Goal: Task Accomplishment & Management: Use online tool/utility

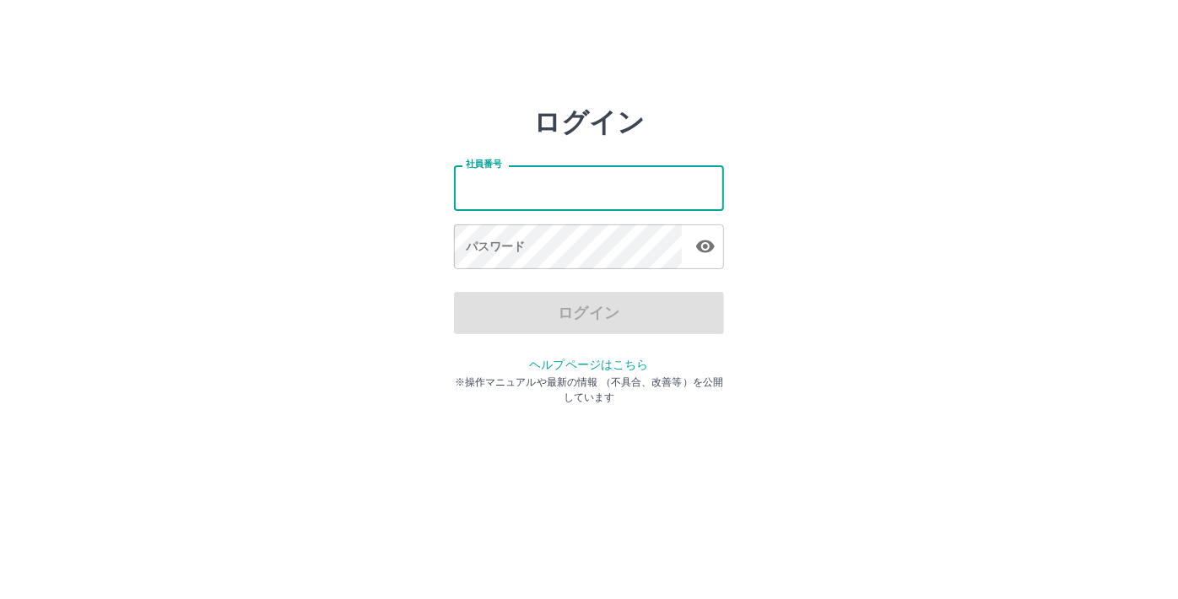
type input "*******"
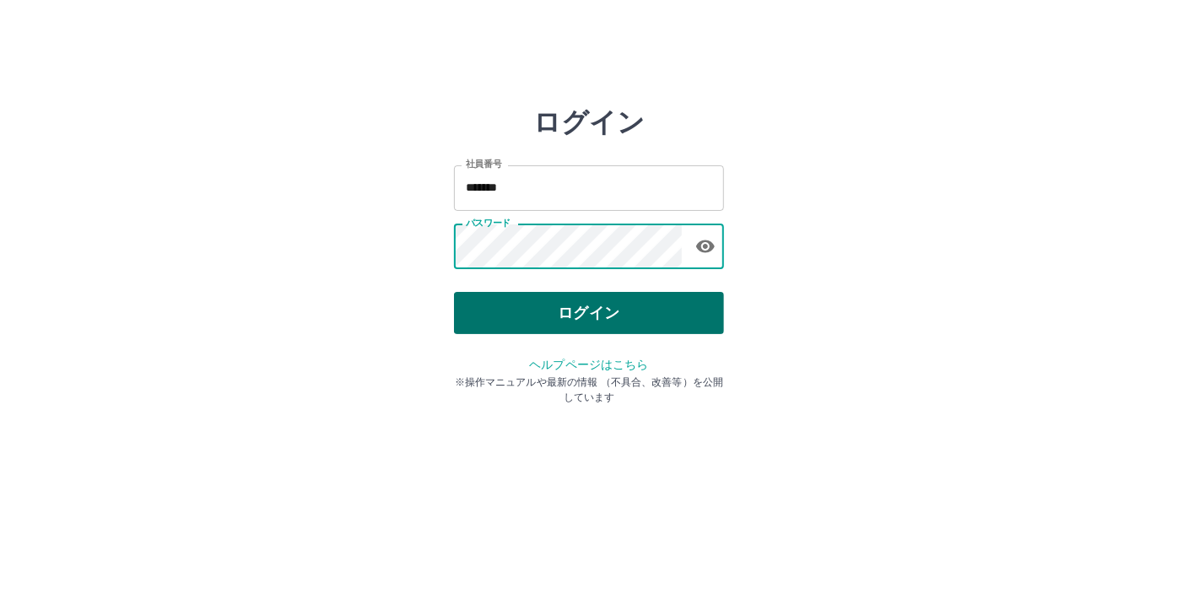
click at [540, 329] on button "ログイン" at bounding box center [589, 313] width 270 height 42
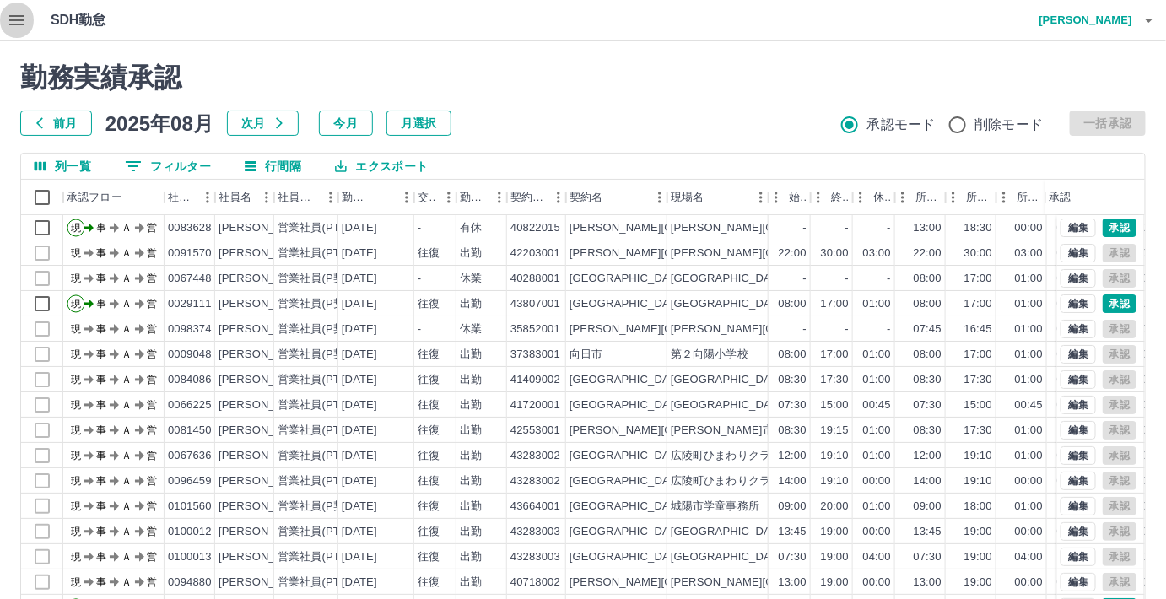
click at [20, 22] on icon "button" at bounding box center [17, 20] width 20 height 20
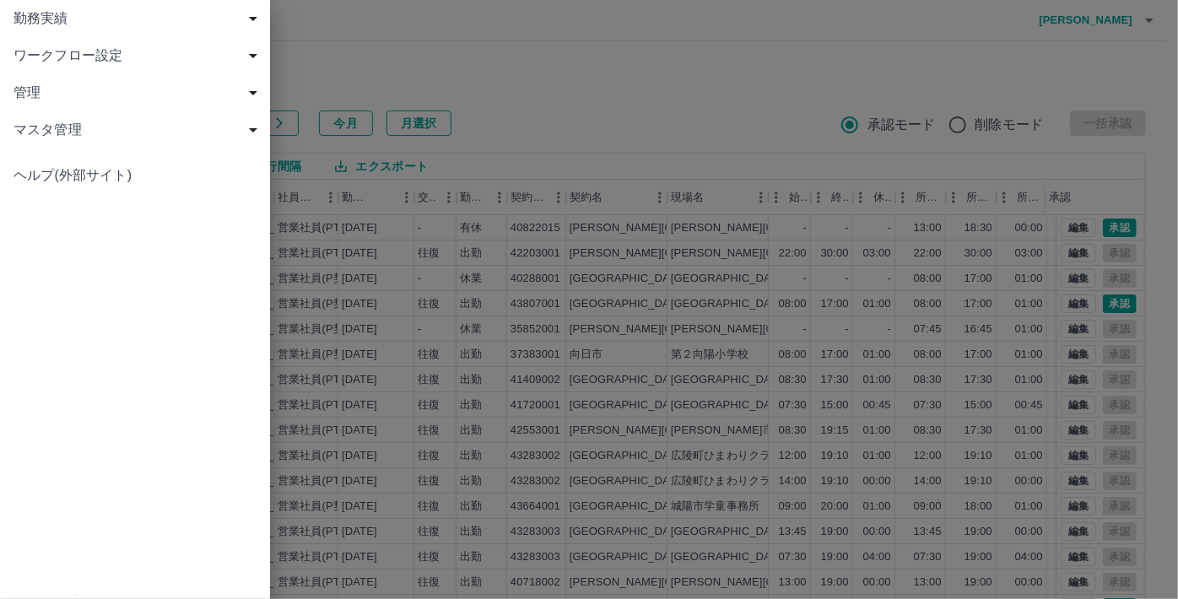
click at [57, 16] on span "勤務実績" at bounding box center [139, 18] width 250 height 20
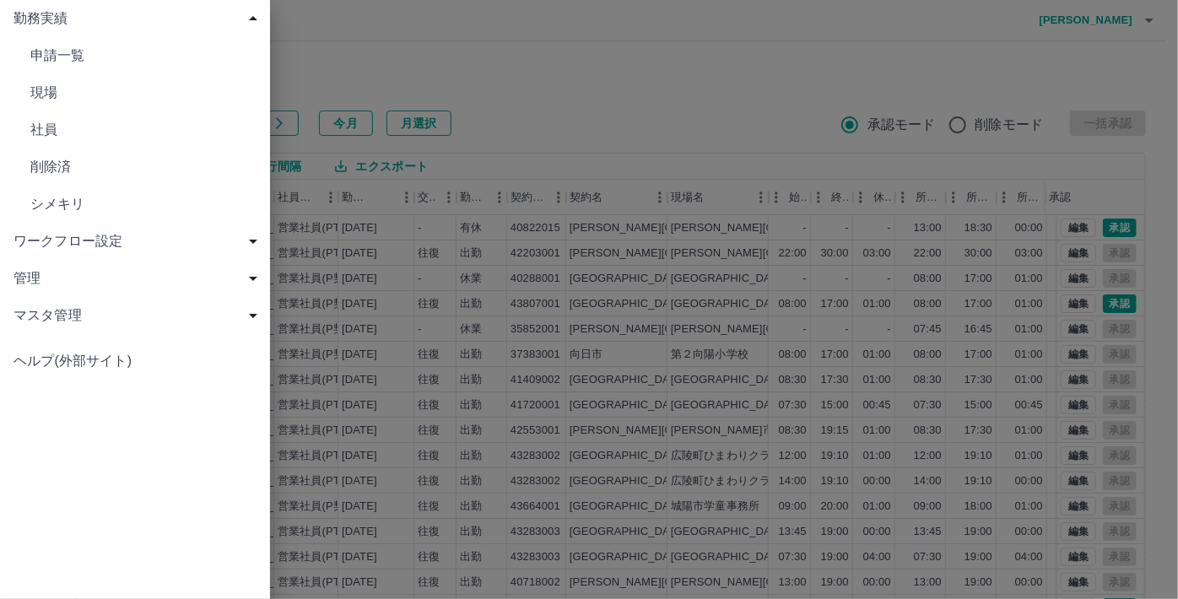
click at [61, 91] on span "現場" at bounding box center [143, 93] width 226 height 20
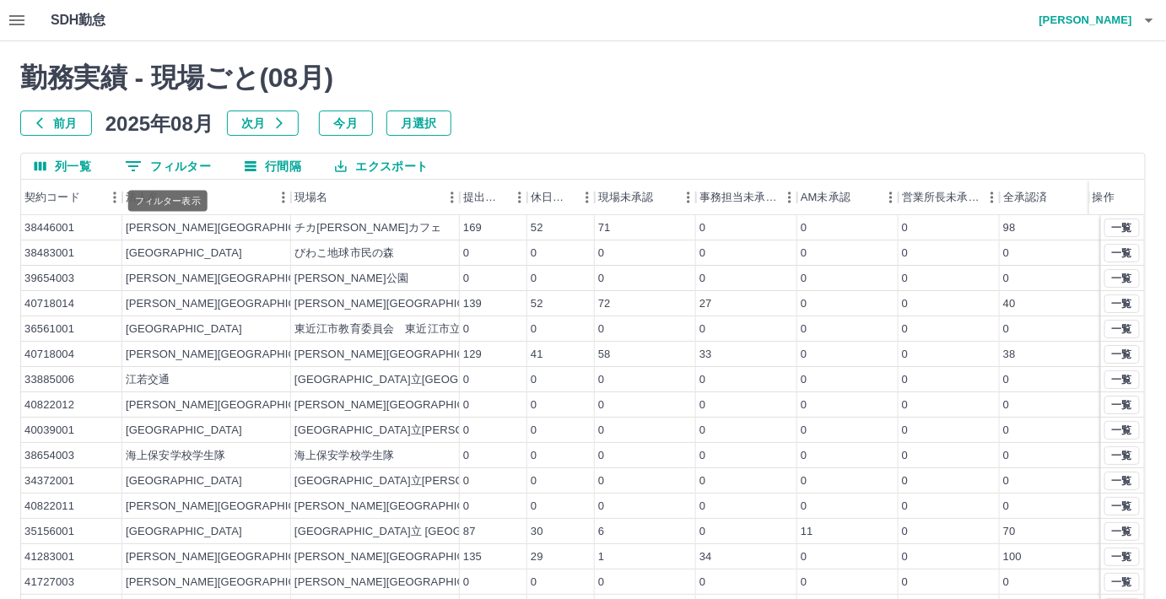
click at [180, 163] on button "0 フィルター" at bounding box center [167, 166] width 113 height 25
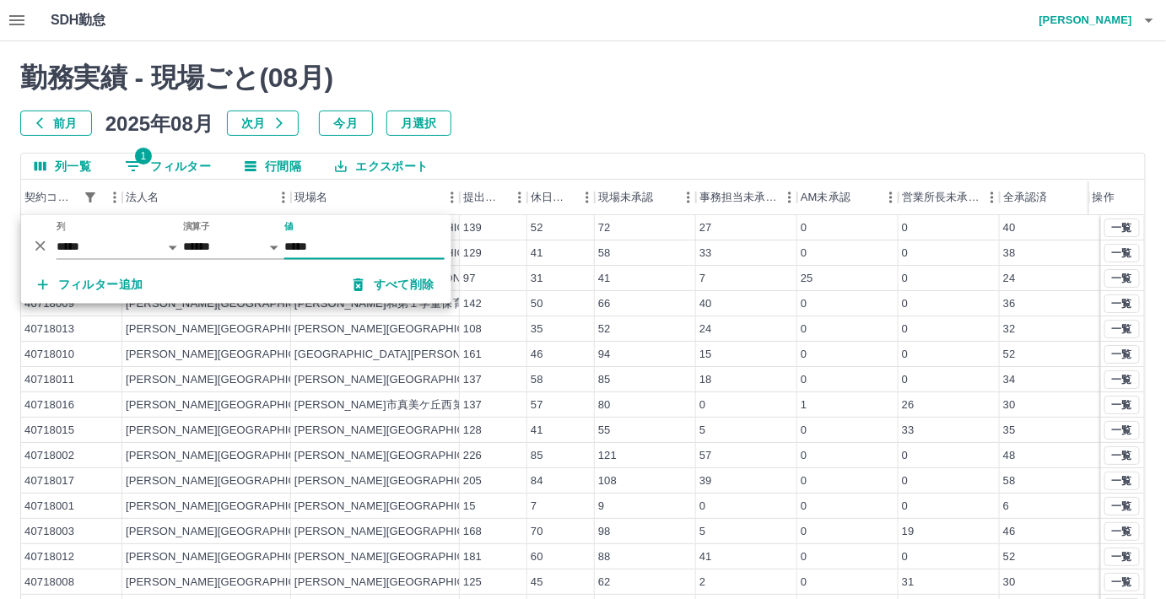
type input "*****"
click at [541, 68] on h2 "勤務実績 - 現場ごと( 08 月)" at bounding box center [583, 78] width 1126 height 32
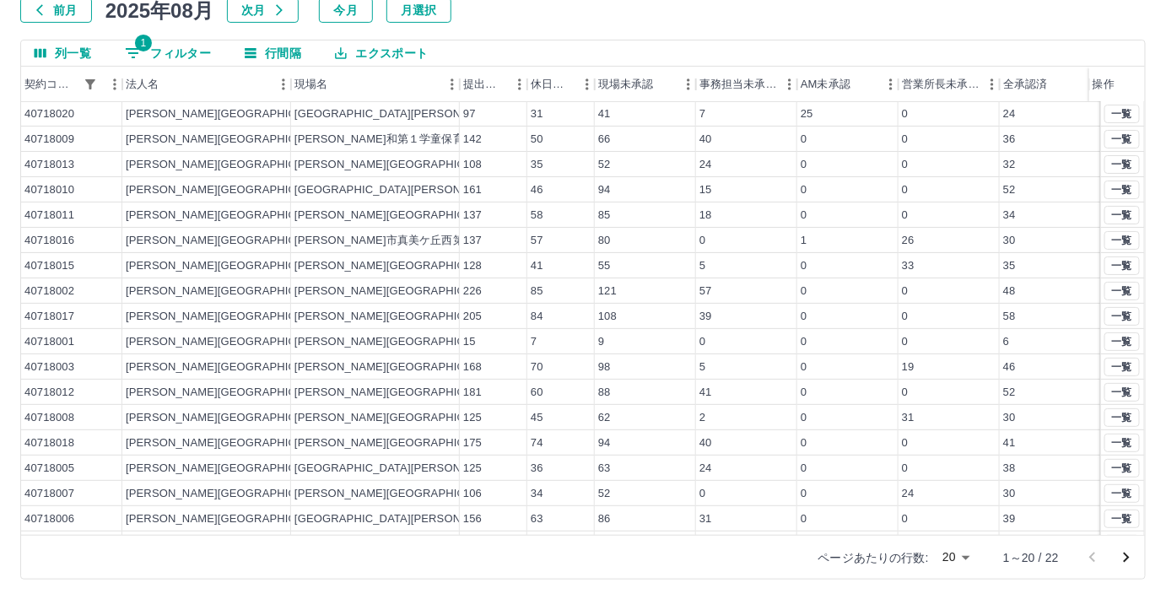
scroll to position [72, 0]
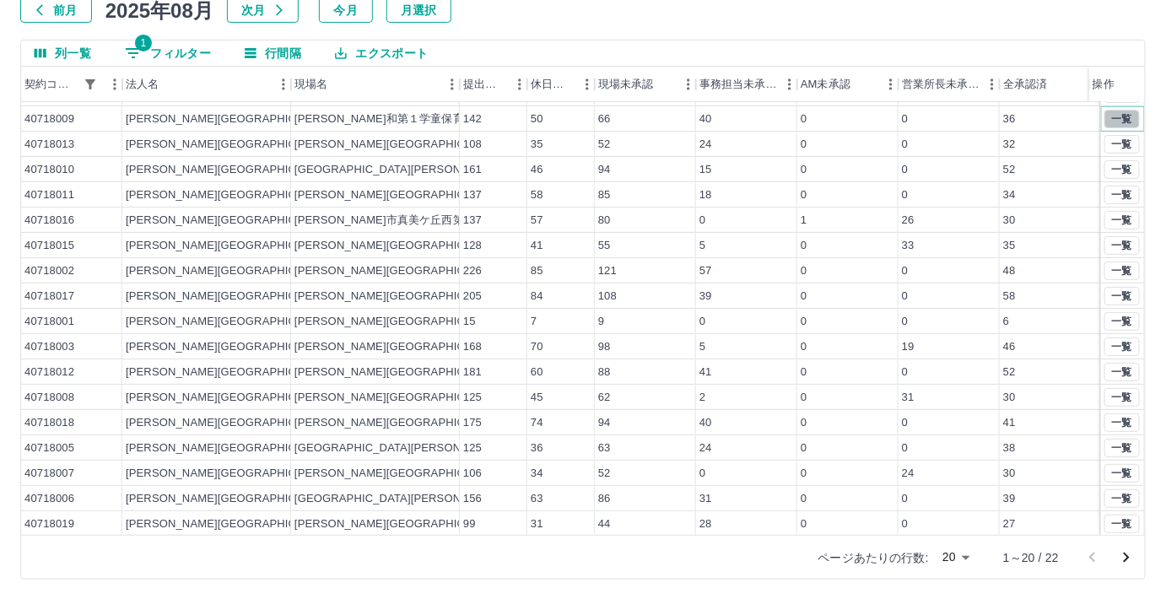
click at [1121, 113] on button "一覧" at bounding box center [1122, 119] width 35 height 19
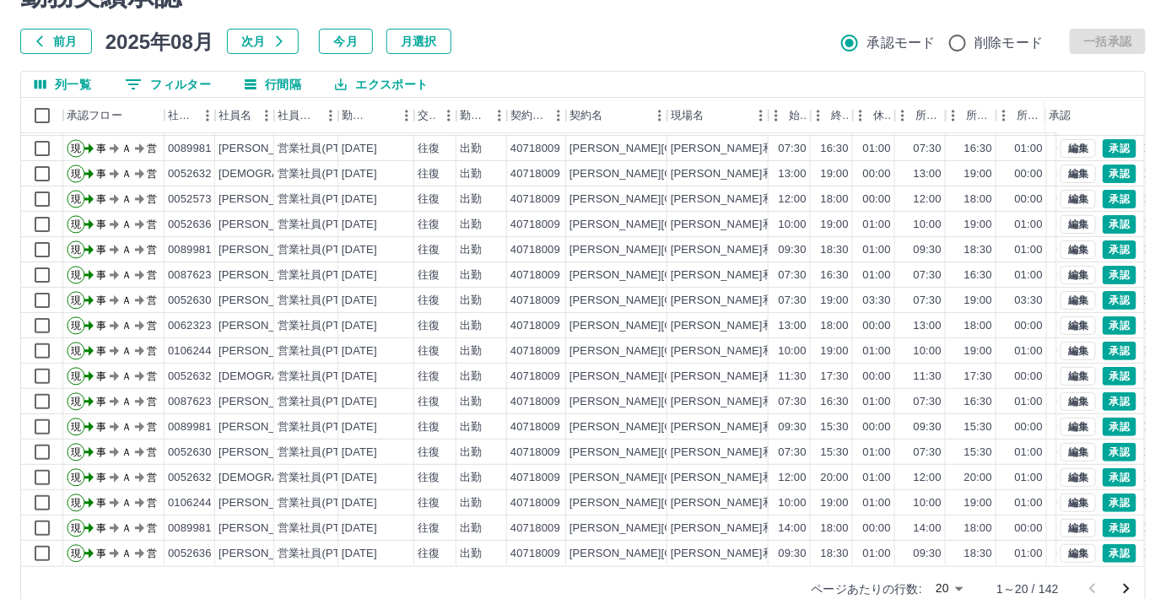
scroll to position [113, 0]
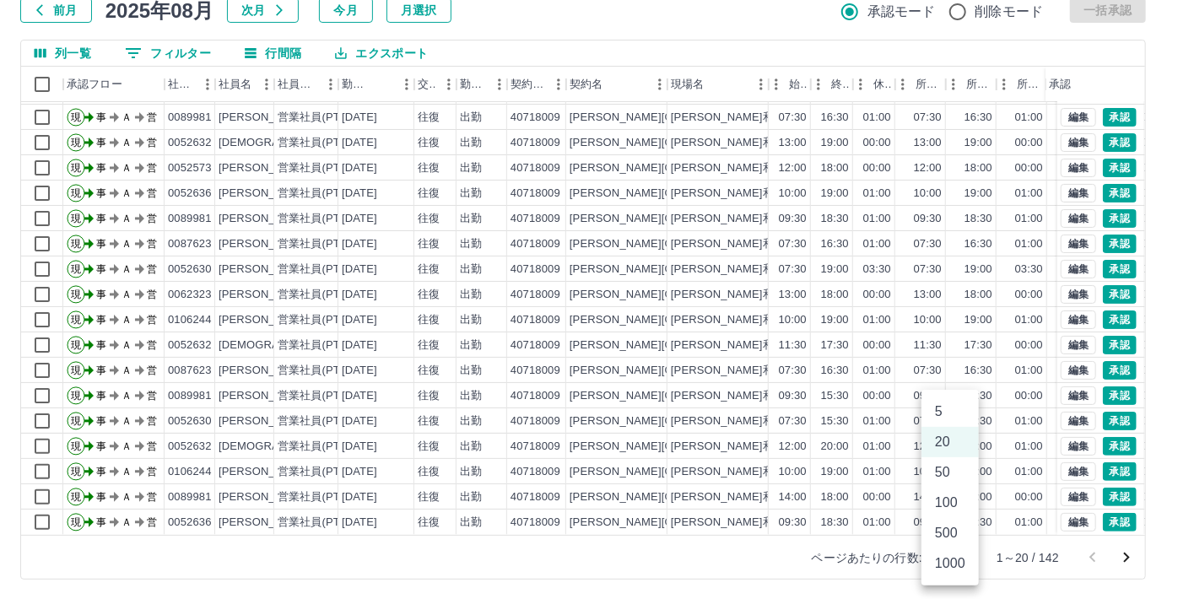
click at [962, 557] on body "SDH勤怠 [PERSON_NAME] 勤務実績承認 前月 [DATE] 次月 今月 月選択 承認モード 削除モード 一括承認 列一覧 0 フィルター 行間隔…" at bounding box center [589, 243] width 1178 height 713
click at [947, 532] on li "500" at bounding box center [950, 533] width 57 height 30
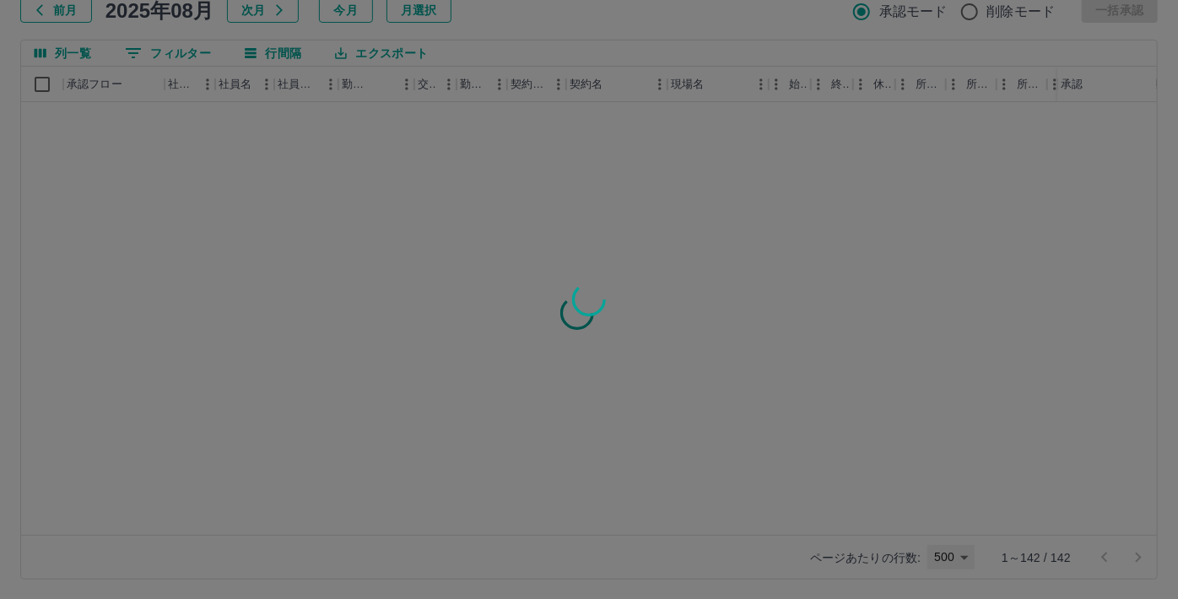
type input "***"
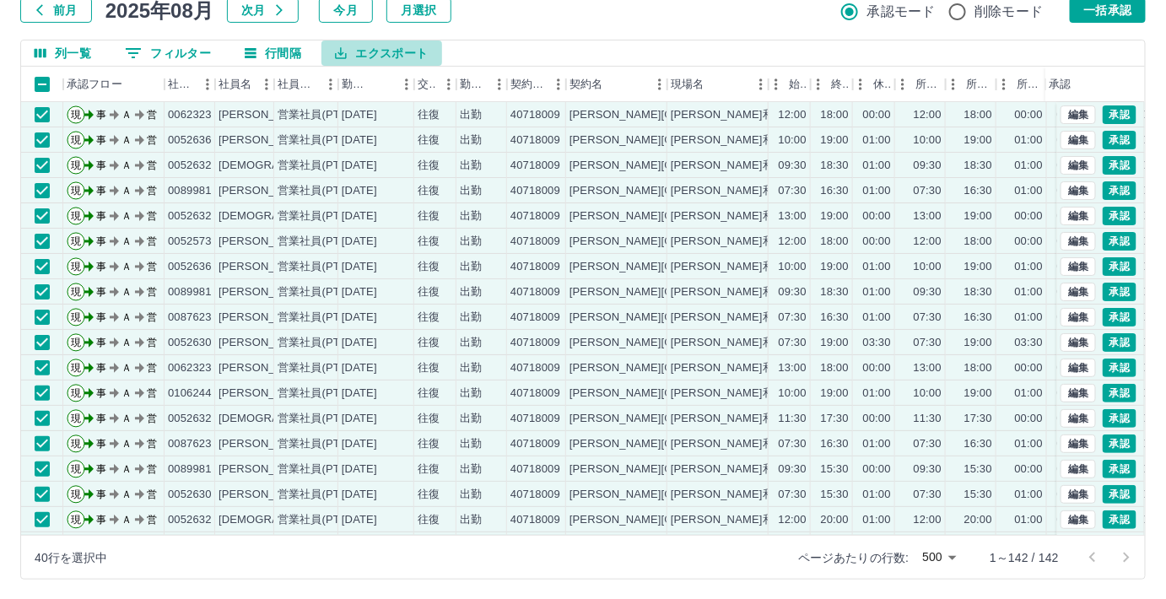
click at [371, 50] on button "エクスポート" at bounding box center [382, 53] width 120 height 25
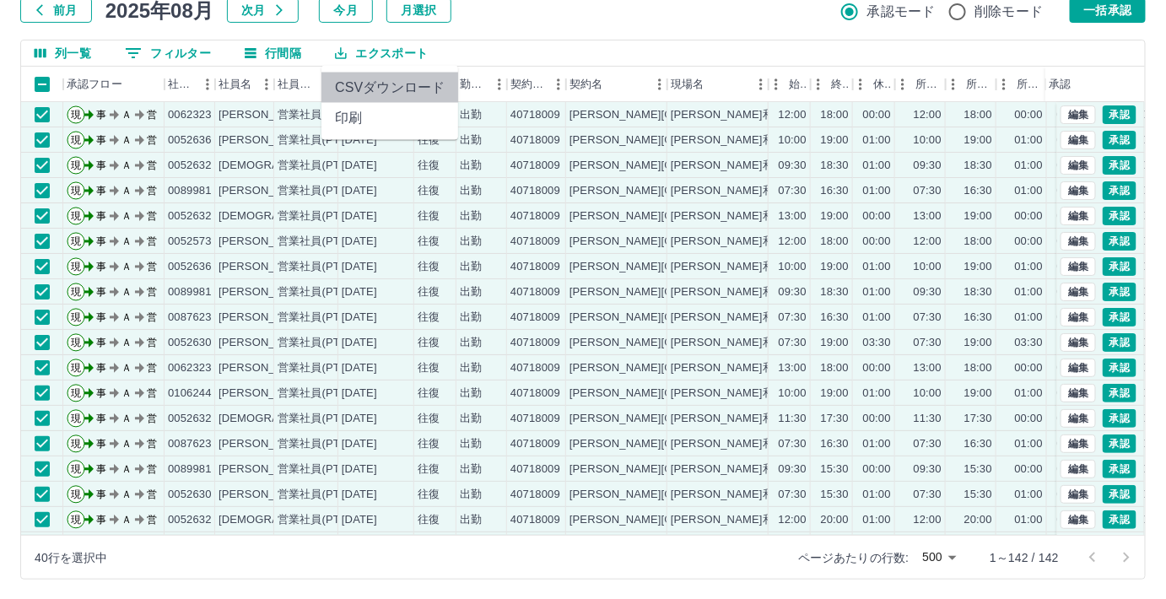
click at [371, 88] on li "CSVダウンロード" at bounding box center [390, 88] width 137 height 30
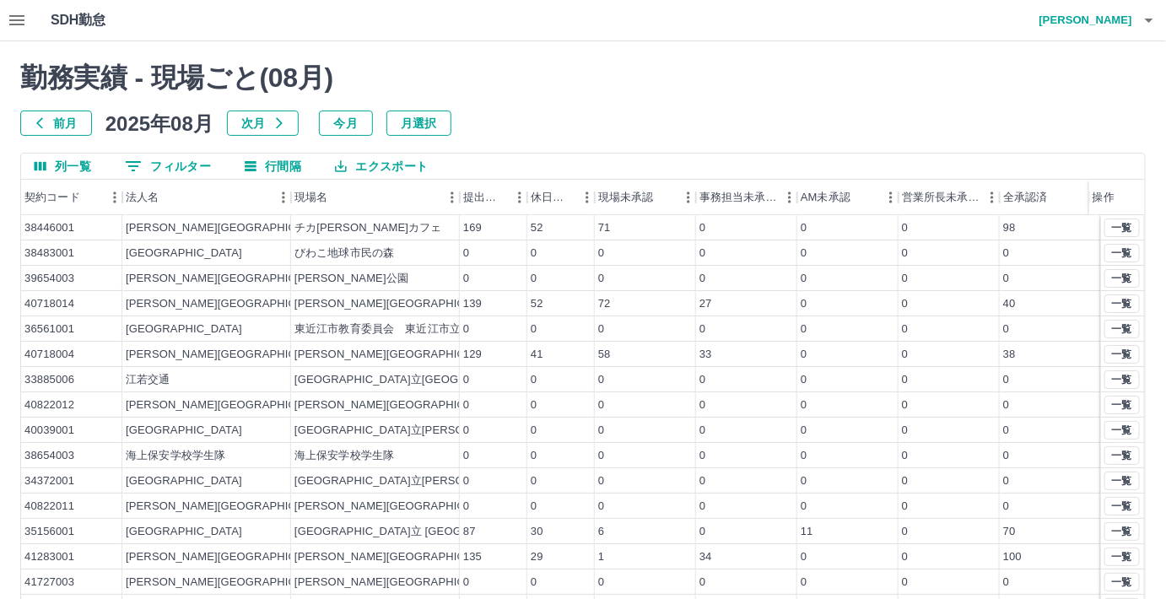
click at [182, 165] on button "0 フィルター" at bounding box center [167, 166] width 113 height 25
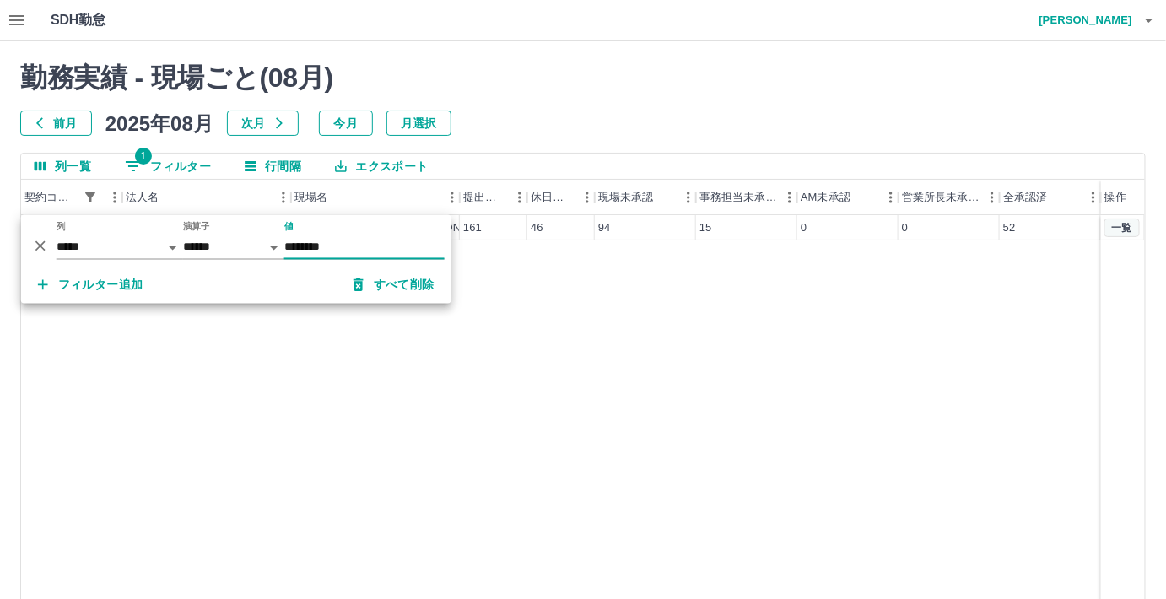
type input "********"
click at [1126, 225] on button "一覧" at bounding box center [1122, 228] width 35 height 19
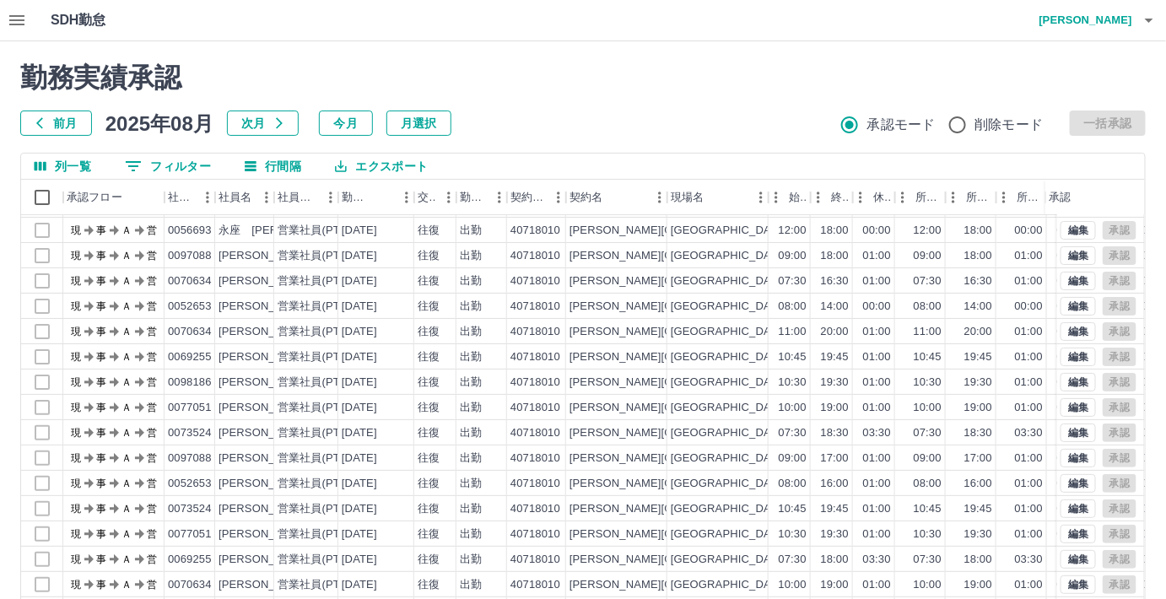
scroll to position [113, 0]
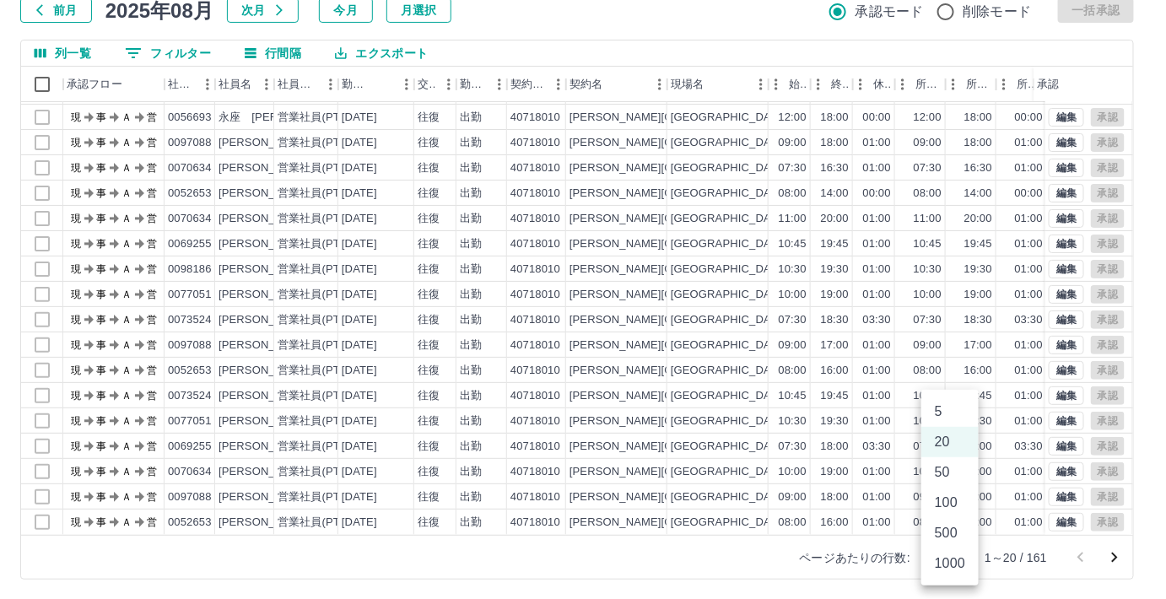
click at [958, 555] on body "SDH勤怠 [PERSON_NAME] 勤務実績承認 前月 [DATE] 次月 今月 月選択 承認モード 削除モード 一括承認 列一覧 0 フィルター 行間隔…" at bounding box center [583, 243] width 1166 height 713
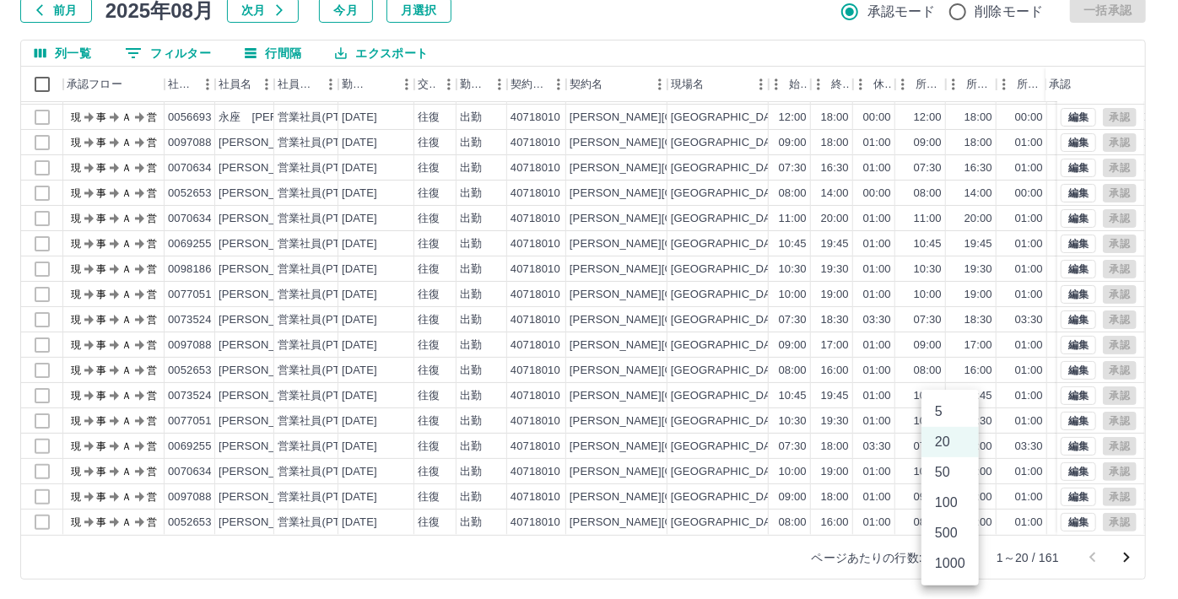
click at [940, 537] on li "500" at bounding box center [950, 533] width 57 height 30
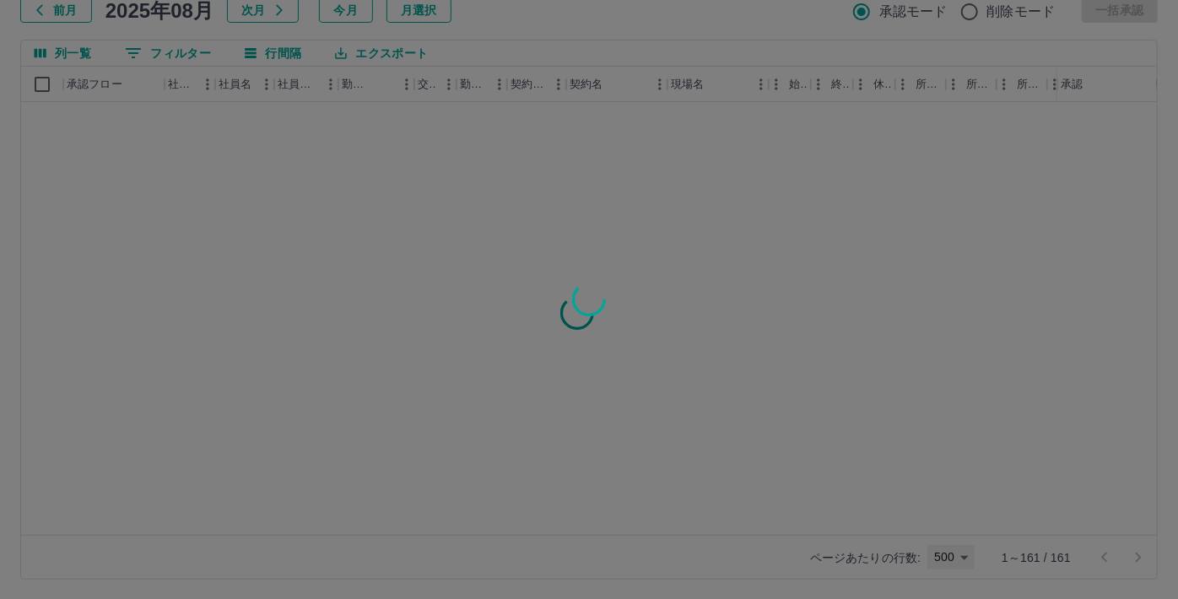
type input "***"
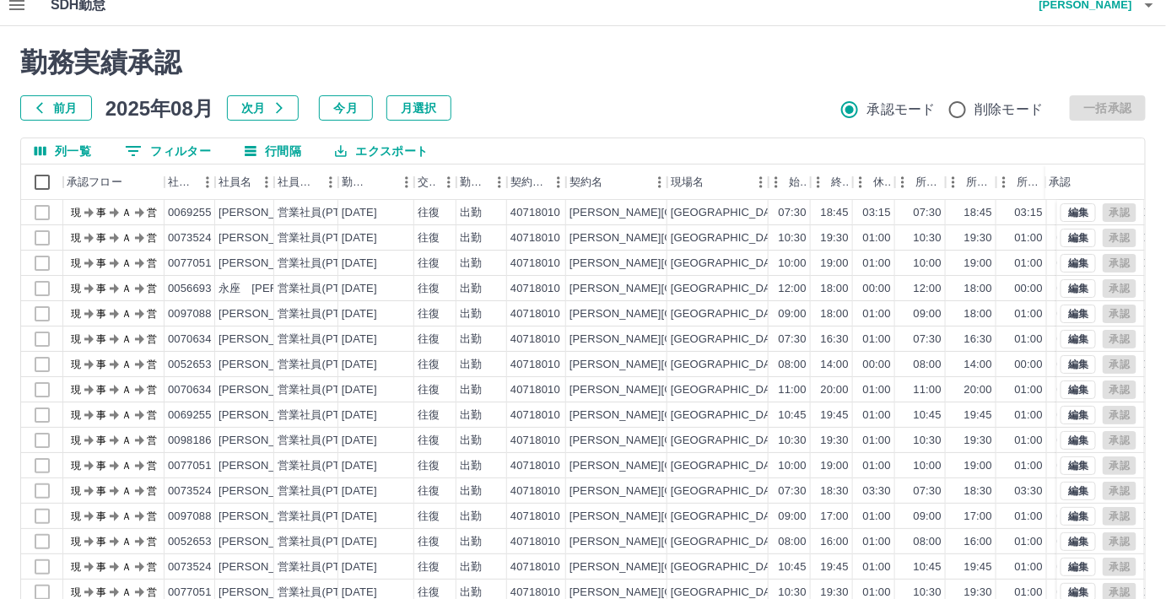
scroll to position [0, 0]
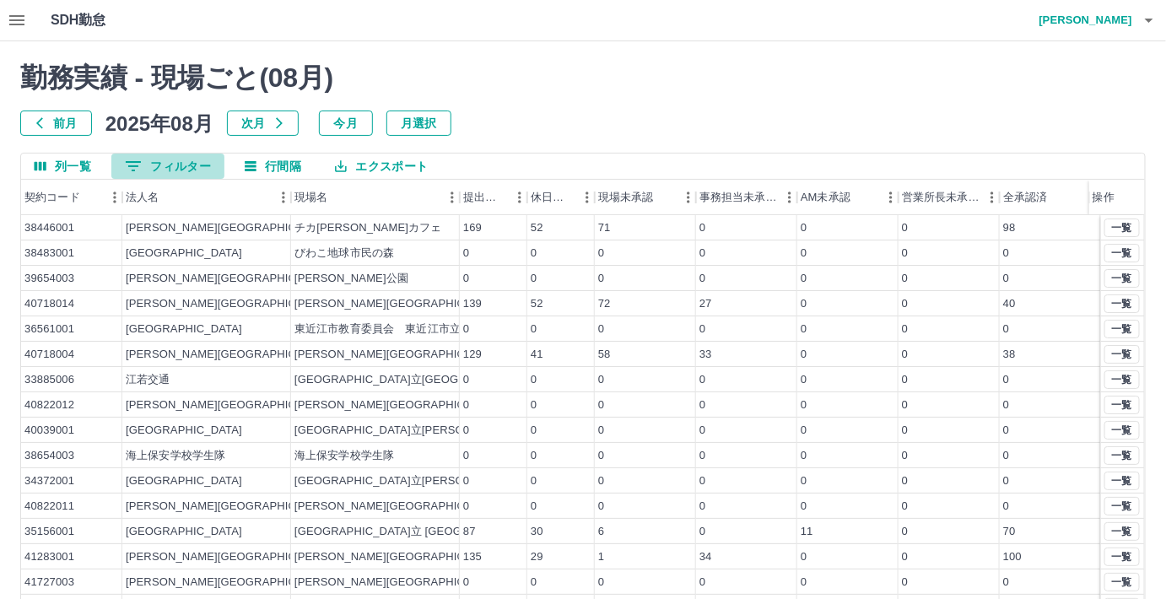
click at [187, 160] on button "0 フィルター" at bounding box center [167, 166] width 113 height 25
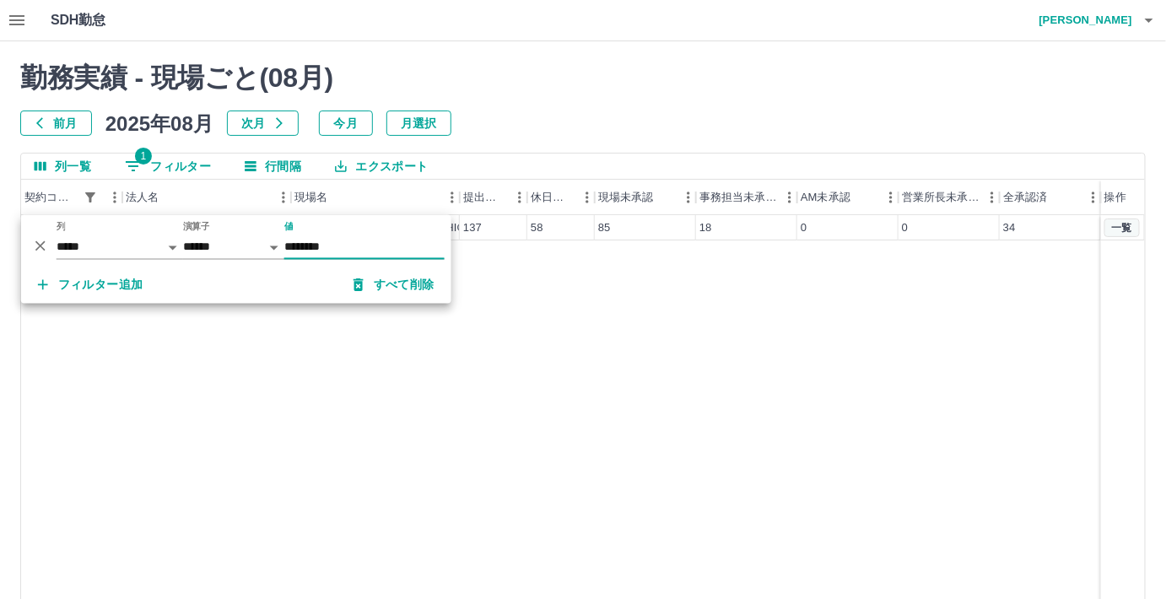
type input "********"
click at [1119, 226] on button "一覧" at bounding box center [1122, 228] width 35 height 19
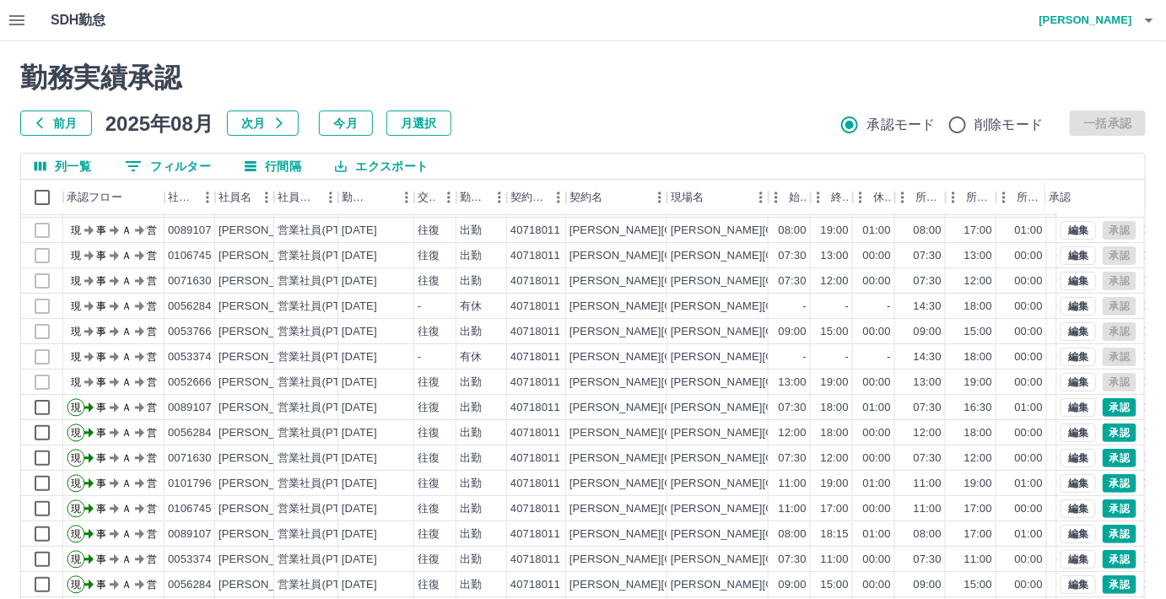
scroll to position [113, 0]
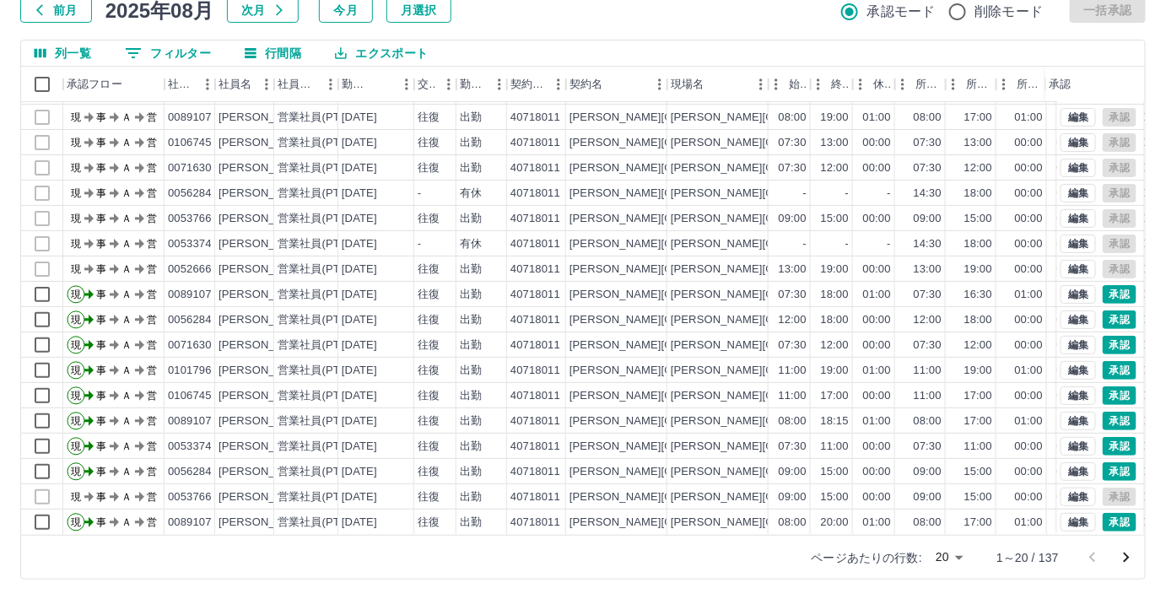
click at [959, 554] on body "SDH勤怠 [PERSON_NAME] 勤務実績承認 前月 [DATE] 次月 今月 月選択 承認モード 削除モード 一括承認 列一覧 0 フィルター 行間隔…" at bounding box center [583, 243] width 1166 height 713
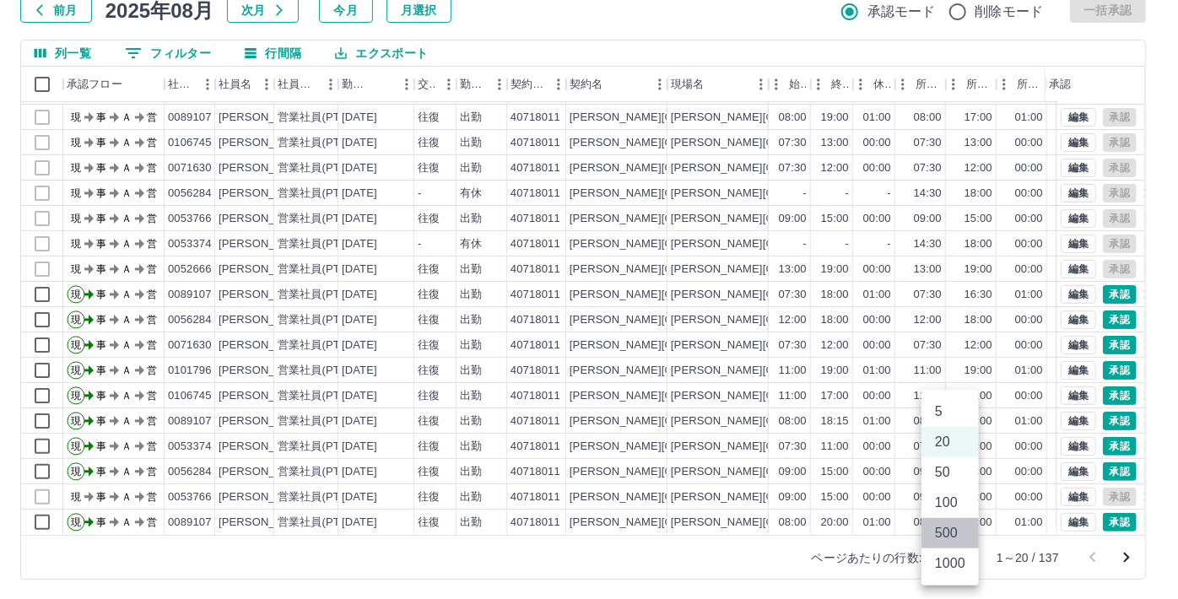
click at [950, 532] on li "500" at bounding box center [950, 533] width 57 height 30
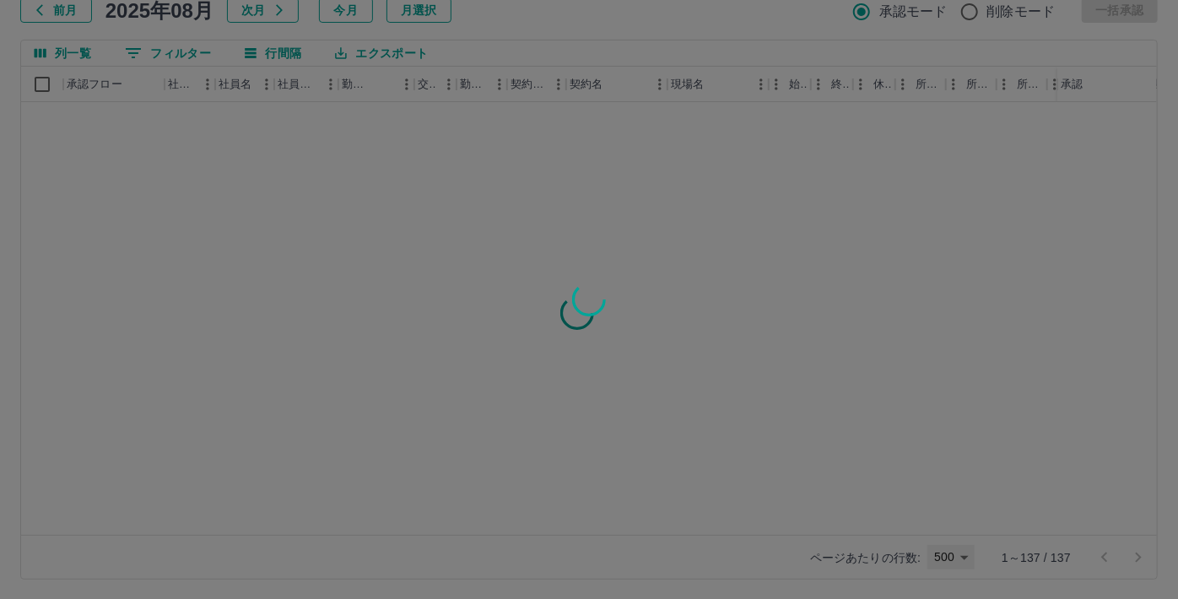
type input "***"
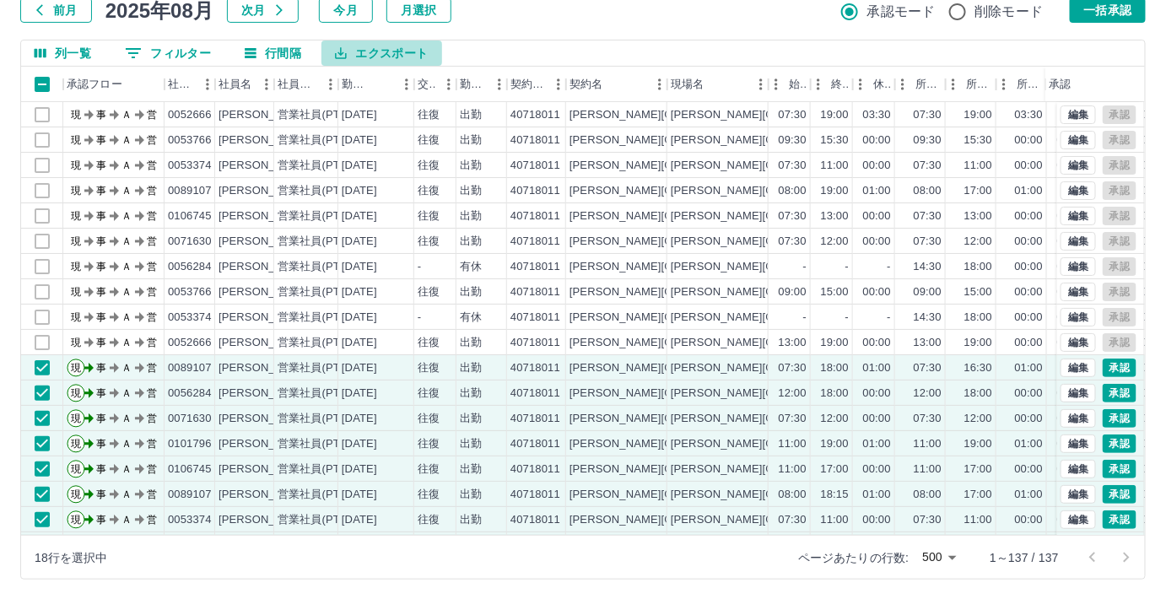
click at [376, 53] on button "エクスポート" at bounding box center [382, 53] width 120 height 25
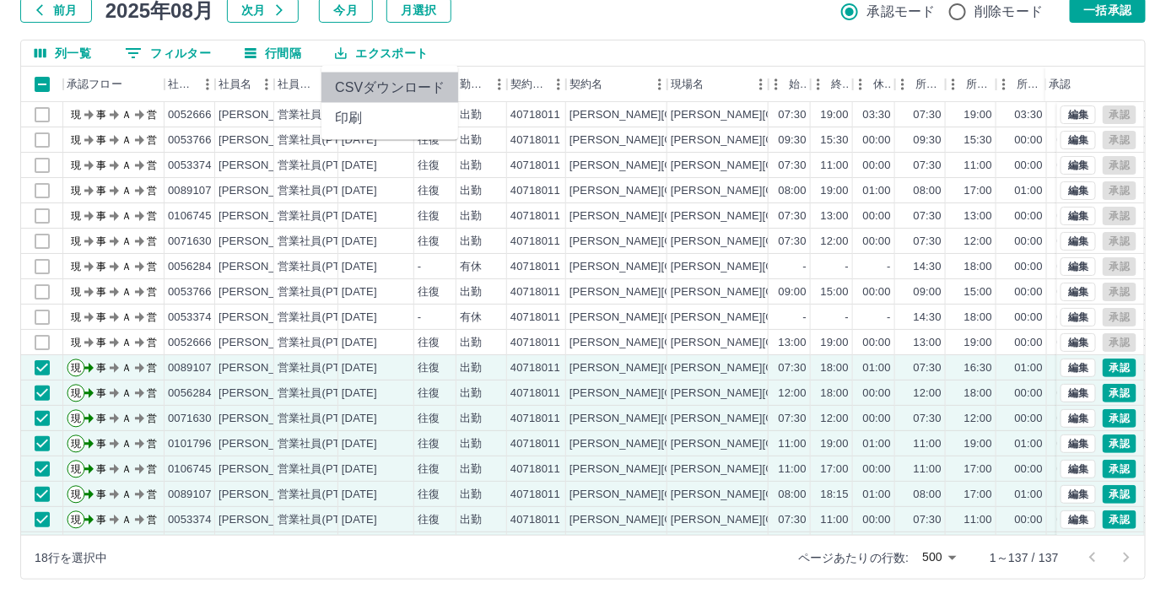
click at [375, 89] on li "CSVダウンロード" at bounding box center [390, 88] width 137 height 30
click at [489, 9] on div "前月 [DATE] 次月 今月 月選択 承認モード 削除モード 一括承認" at bounding box center [583, 9] width 1126 height 25
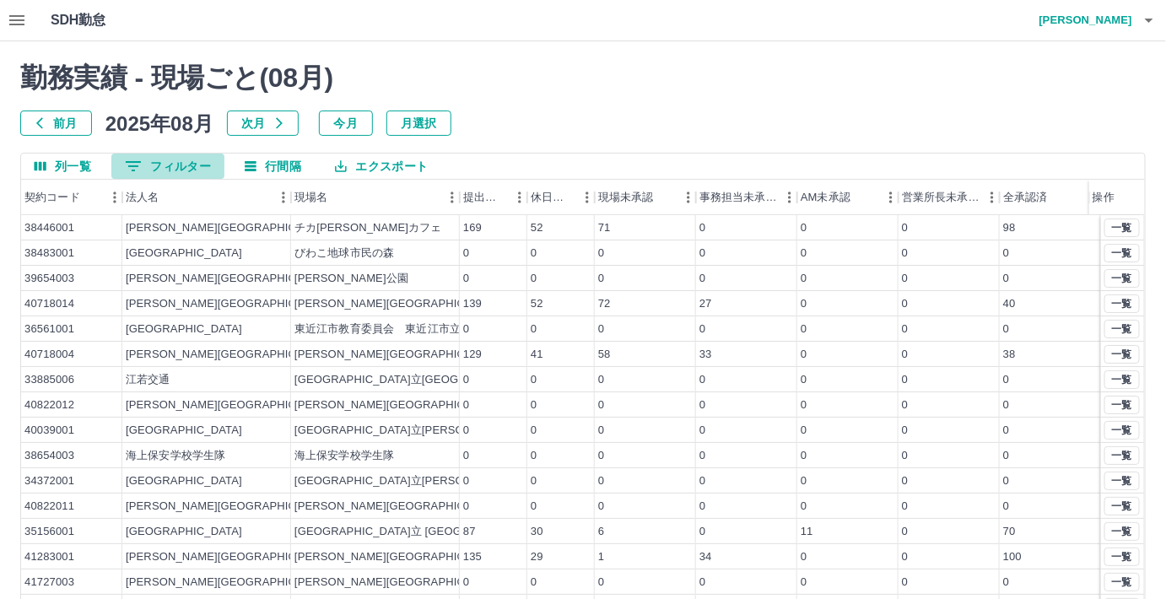
click at [172, 158] on button "0 フィルター" at bounding box center [167, 166] width 113 height 25
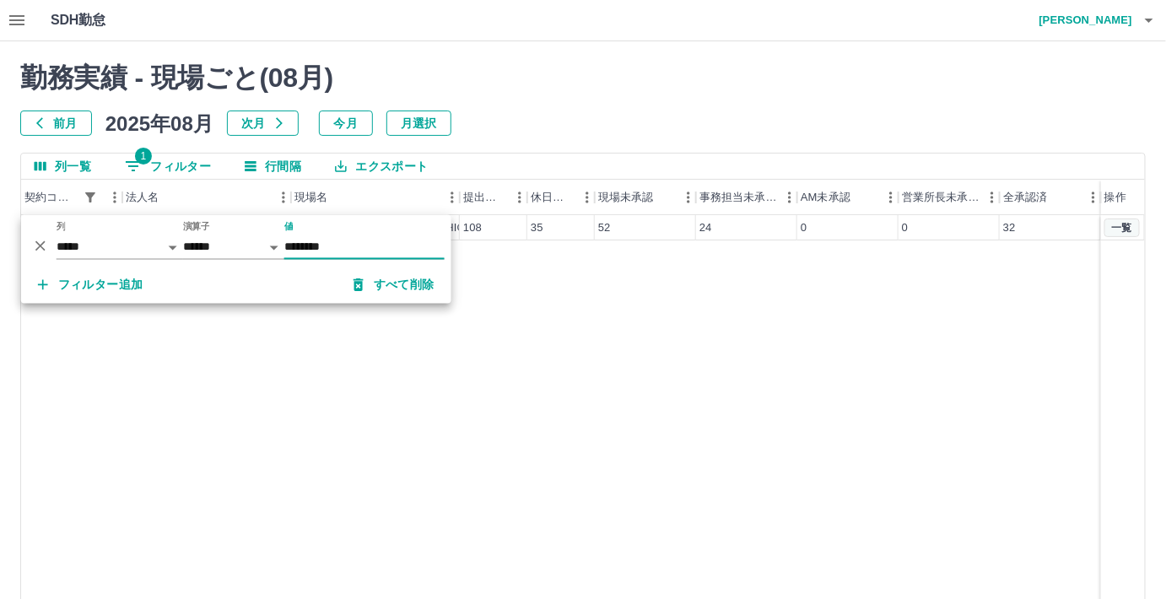
type input "********"
click at [1129, 230] on button "一覧" at bounding box center [1122, 228] width 35 height 19
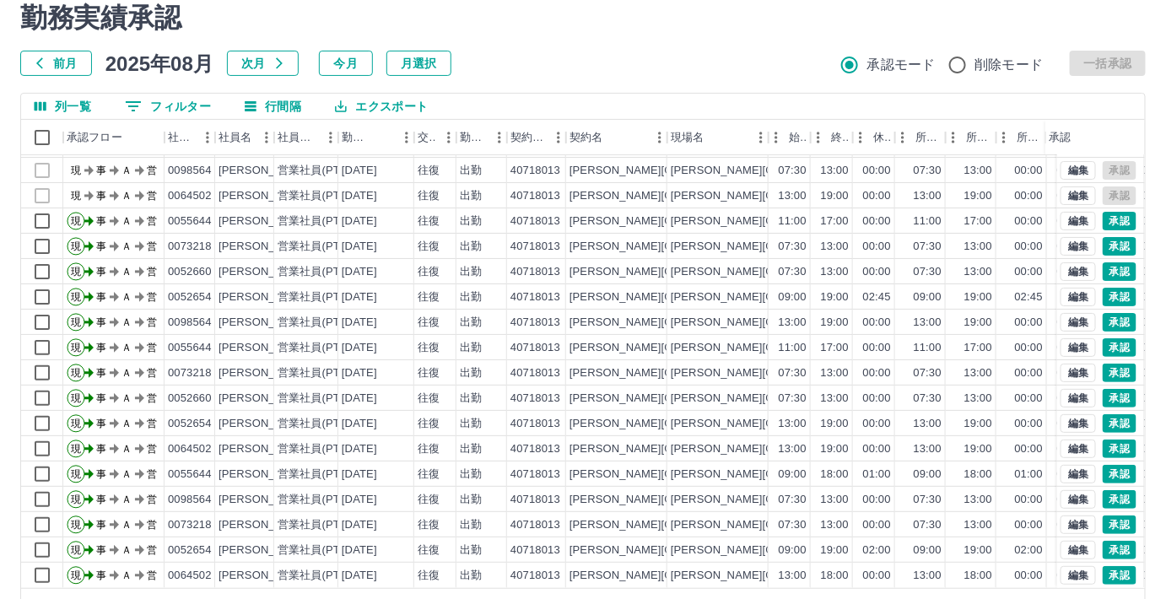
scroll to position [113, 0]
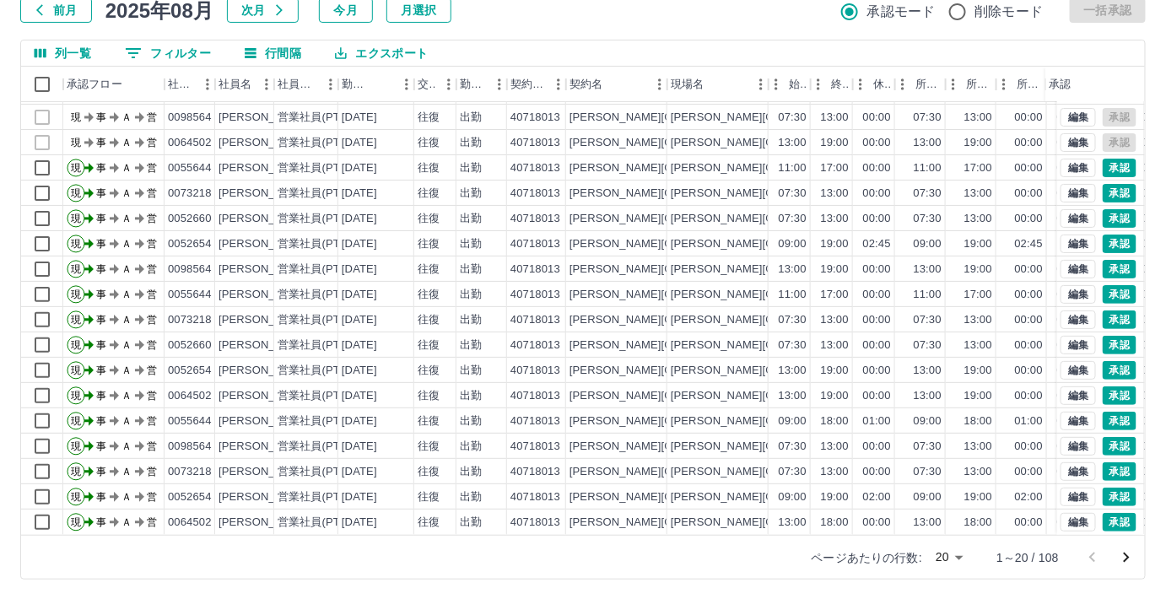
click at [958, 556] on body "SDH勤怠 [PERSON_NAME] 勤務実績承認 前月 [DATE] 次月 今月 月選択 承認モード 削除モード 一括承認 列一覧 0 フィルター 行間隔…" at bounding box center [583, 243] width 1166 height 713
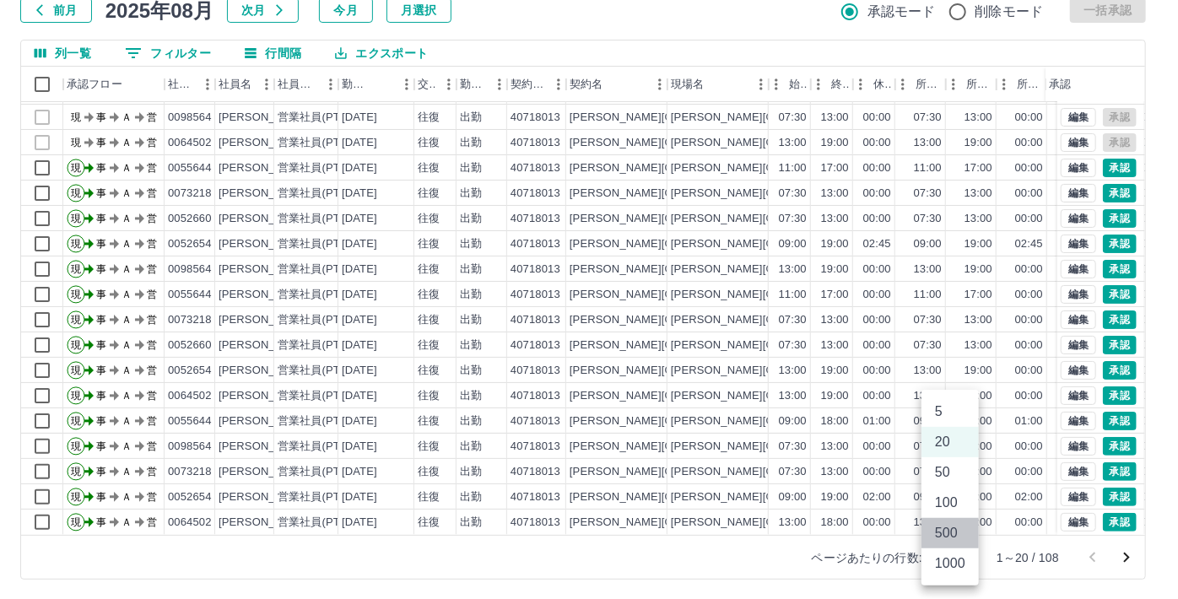
click at [951, 528] on li "500" at bounding box center [950, 533] width 57 height 30
type input "***"
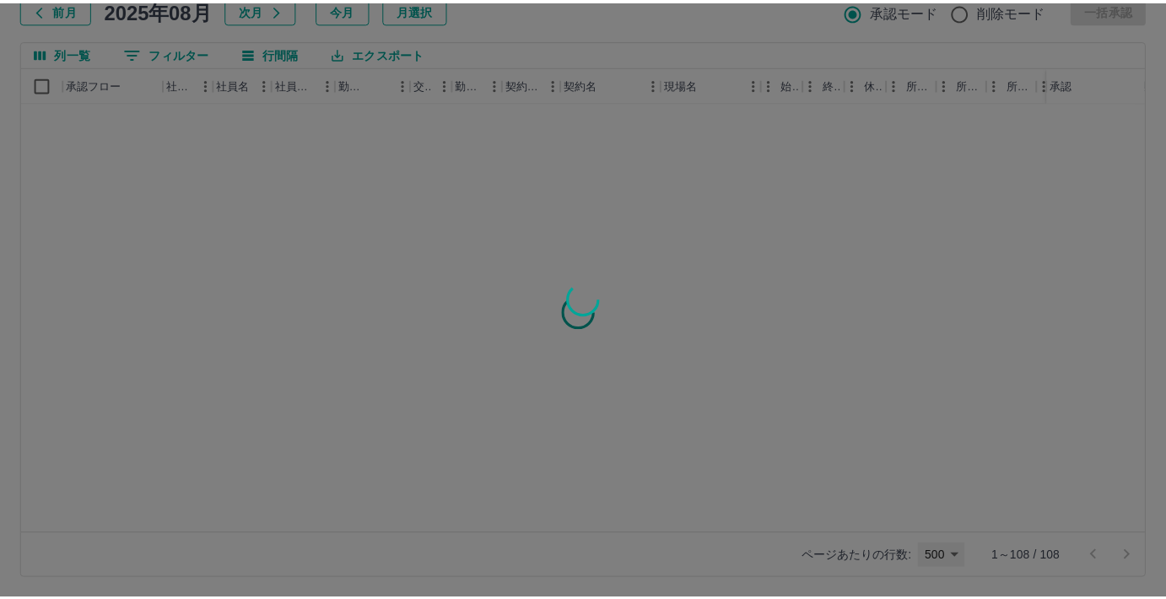
scroll to position [0, 0]
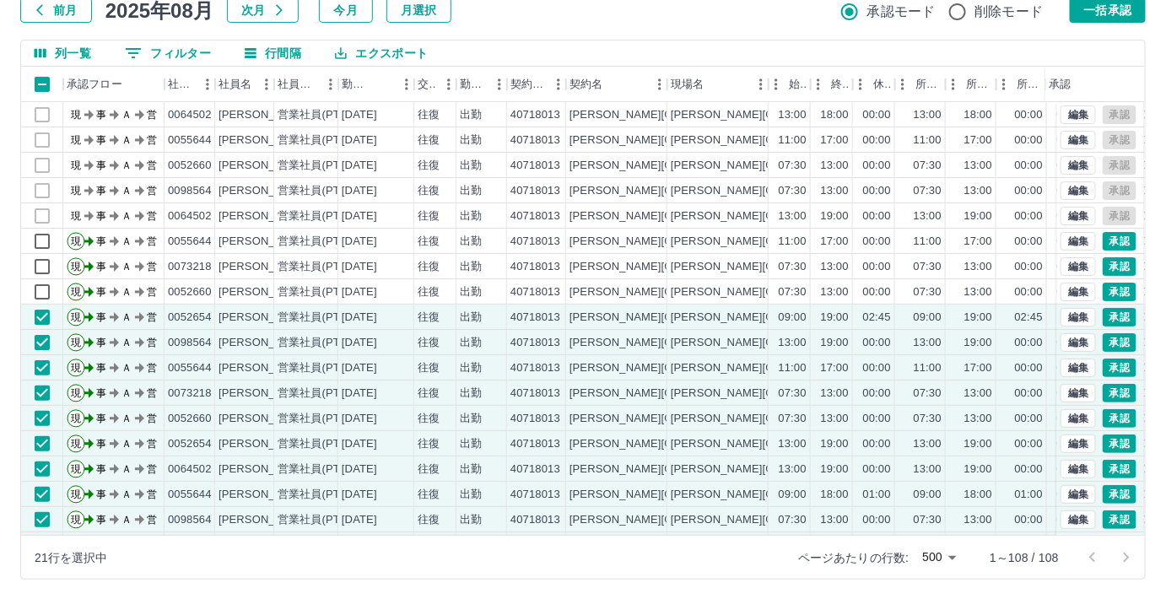
click at [374, 57] on button "エクスポート" at bounding box center [382, 53] width 120 height 25
click at [380, 88] on li "CSVダウンロード" at bounding box center [390, 88] width 137 height 30
click at [157, 575] on div "21行を選択中 ページあたりの行数: 500 *** 1～108 / 108" at bounding box center [583, 557] width 1124 height 44
click at [700, 11] on div "前月 [DATE] 次月 今月 月選択 承認モード 削除モード 一括承認" at bounding box center [583, 9] width 1126 height 25
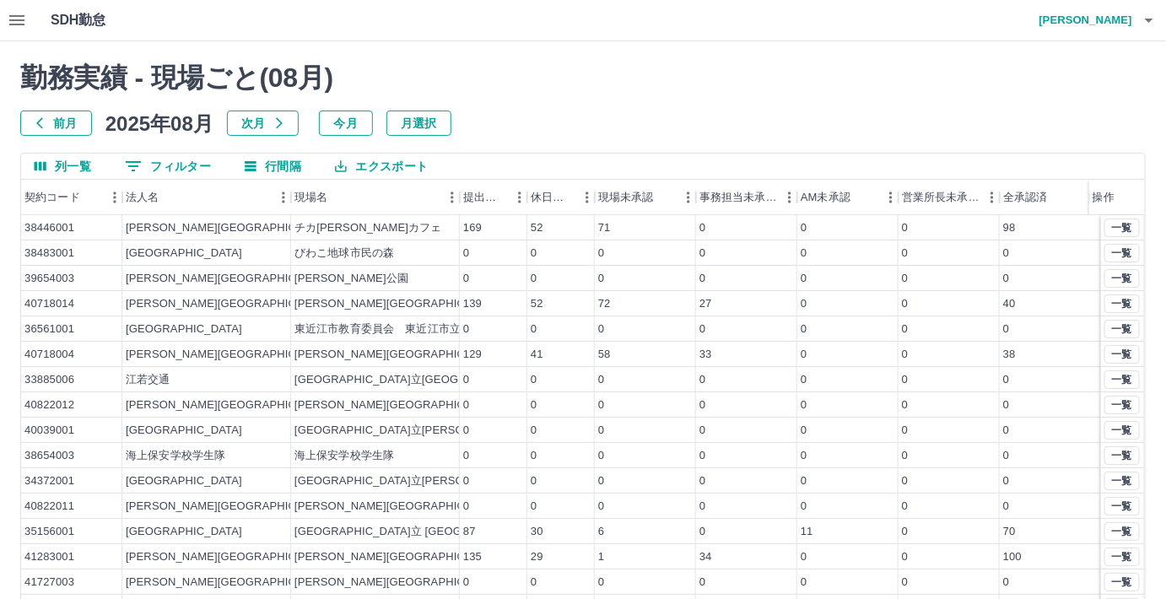
click at [204, 165] on button "0 フィルター" at bounding box center [167, 166] width 113 height 25
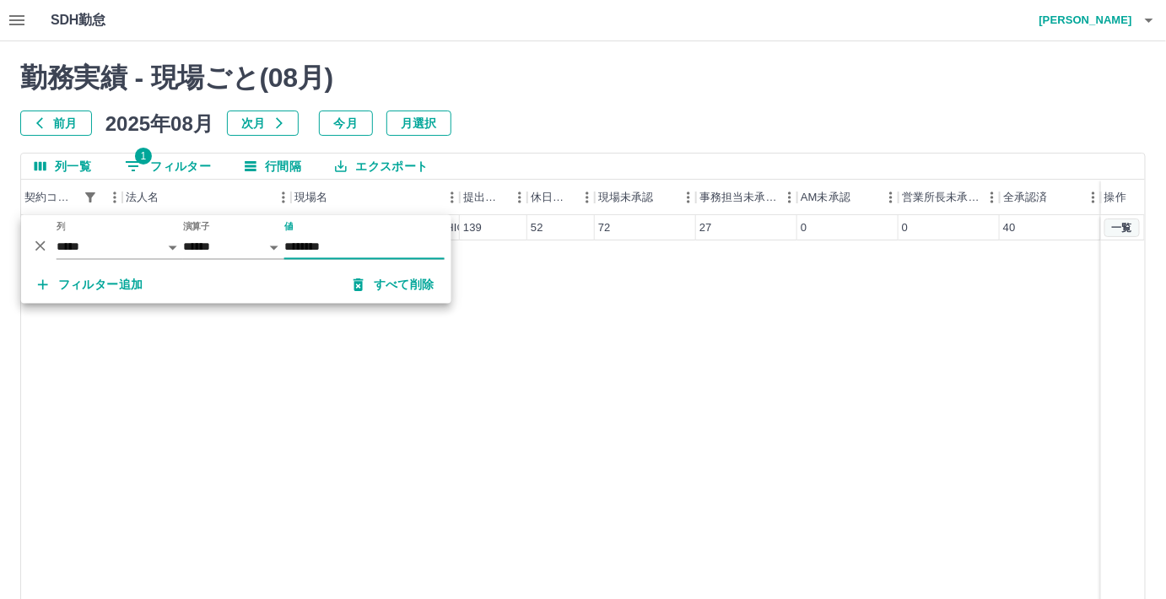
type input "********"
click at [1118, 223] on button "一覧" at bounding box center [1122, 228] width 35 height 19
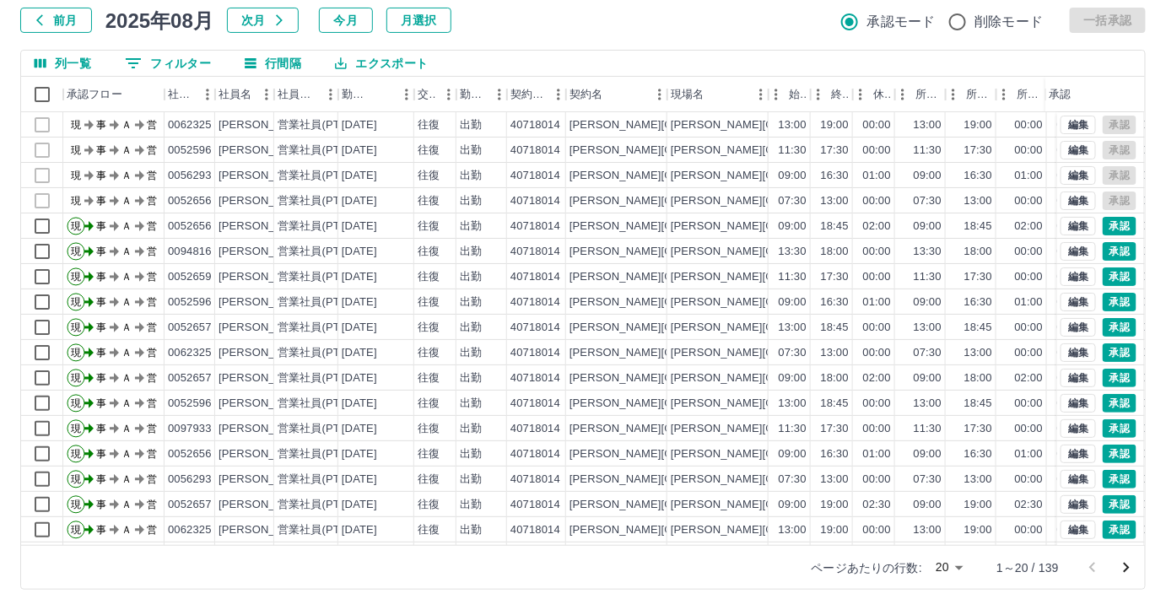
scroll to position [113, 0]
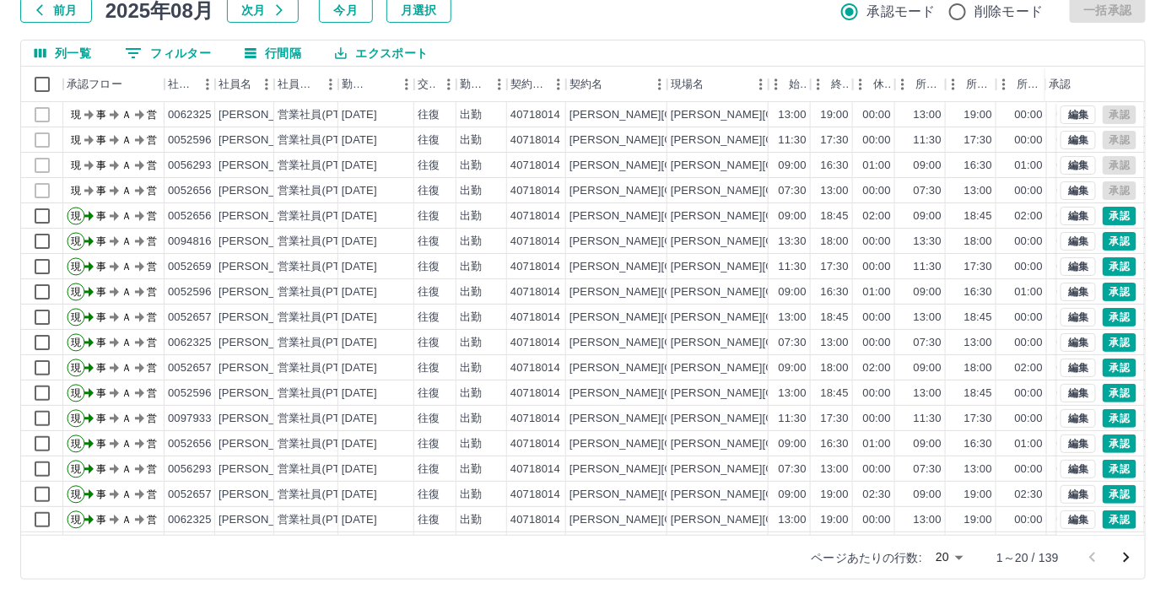
click at [961, 555] on body "SDH勤怠 [PERSON_NAME] 勤務実績承認 前月 [DATE] 次月 今月 月選択 承認モード 削除モード 一括承認 列一覧 0 フィルター 行間隔…" at bounding box center [583, 243] width 1166 height 713
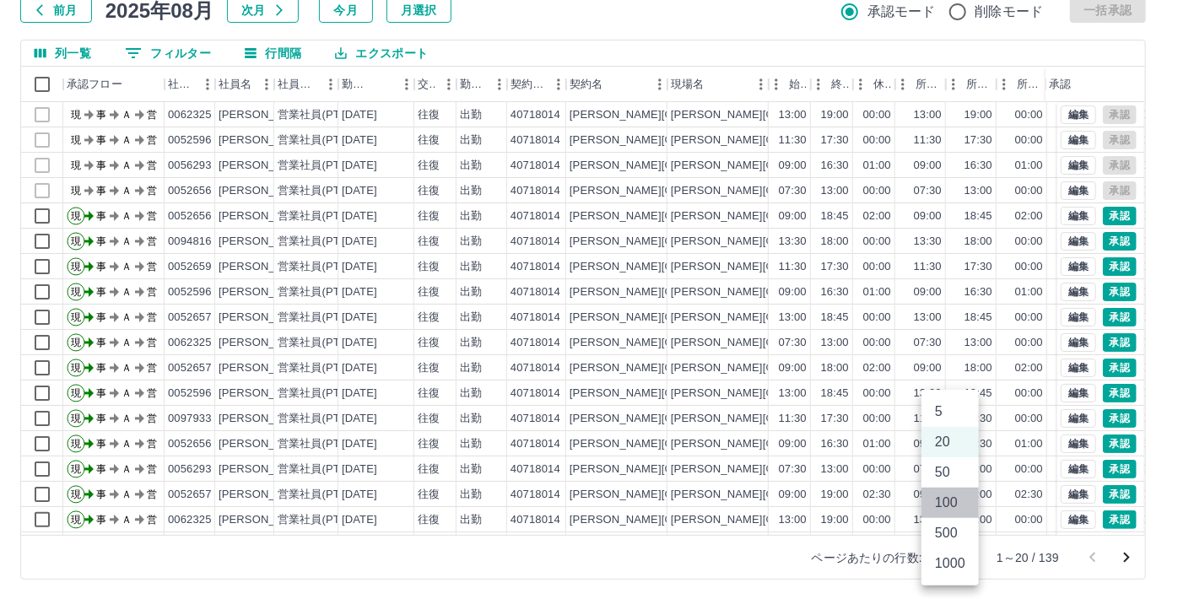
click at [943, 514] on li "100" at bounding box center [950, 503] width 57 height 30
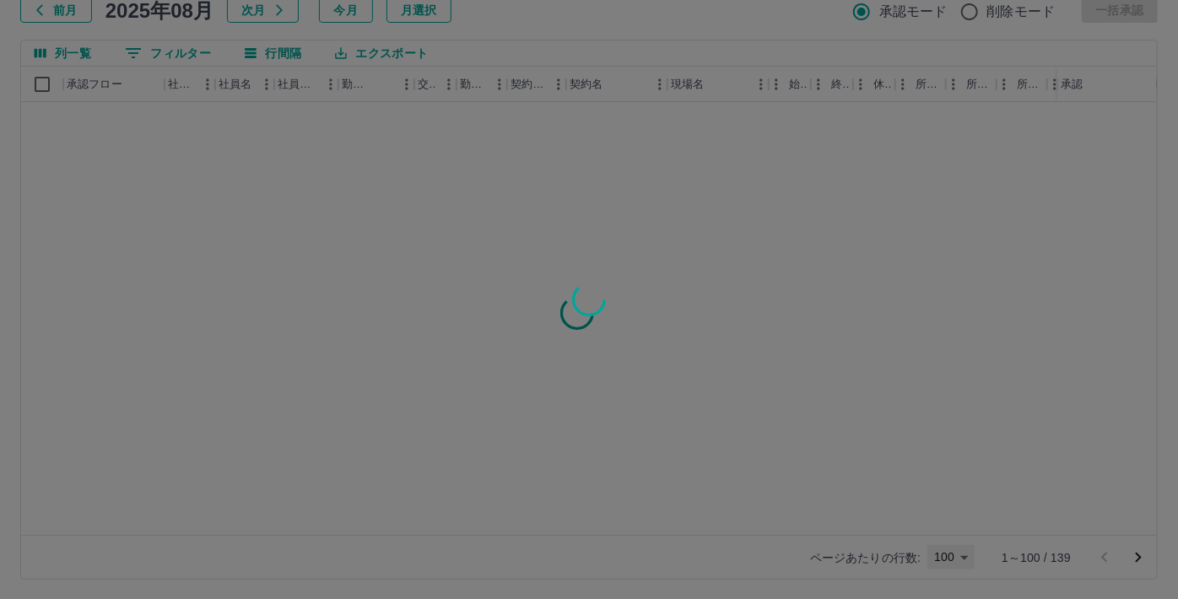
type input "***"
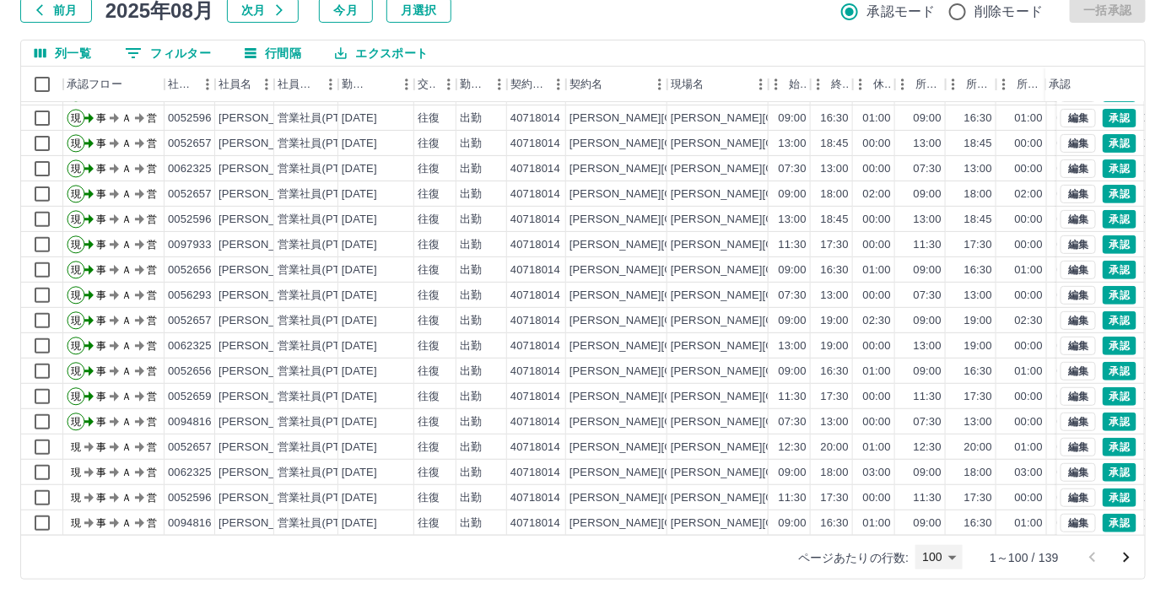
scroll to position [230, 0]
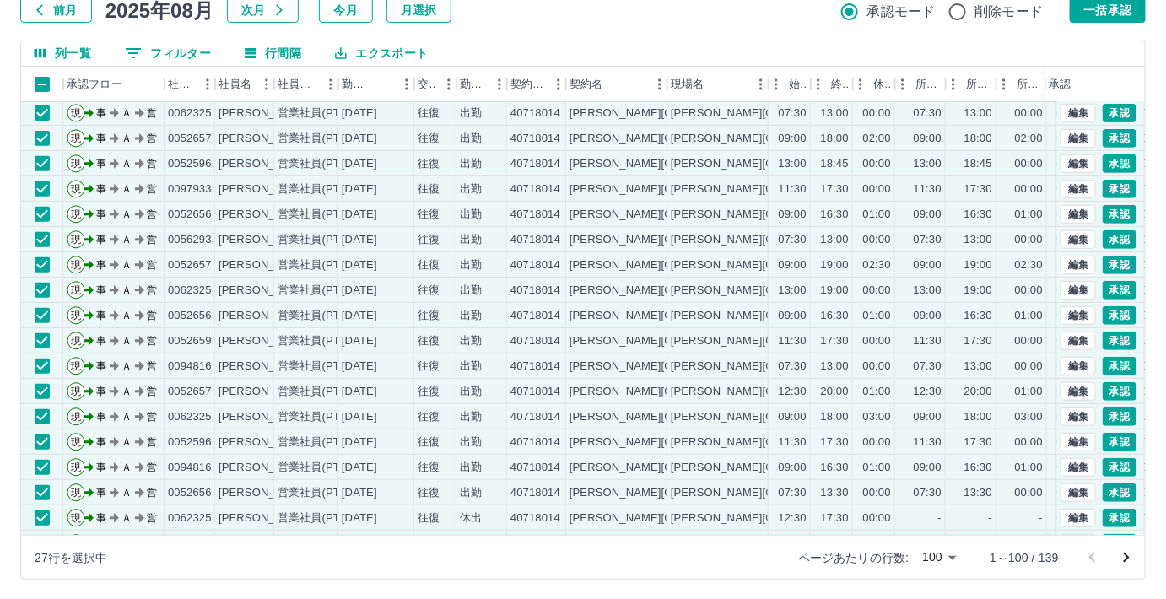
click at [367, 52] on button "エクスポート" at bounding box center [382, 53] width 120 height 25
click at [366, 85] on li "CSVダウンロード" at bounding box center [390, 88] width 137 height 30
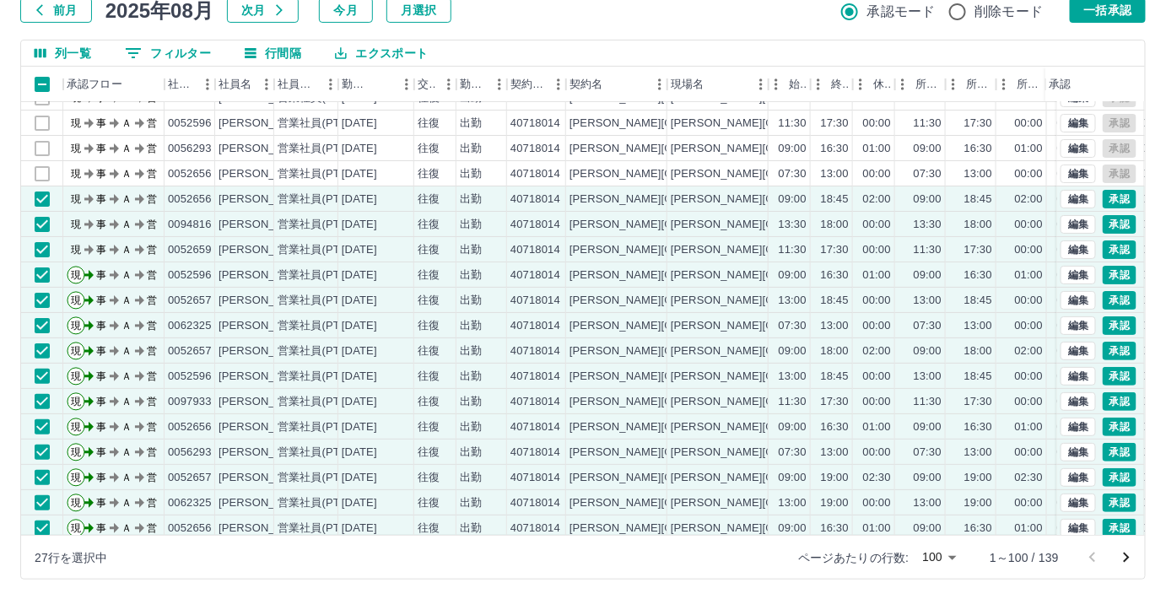
scroll to position [0, 0]
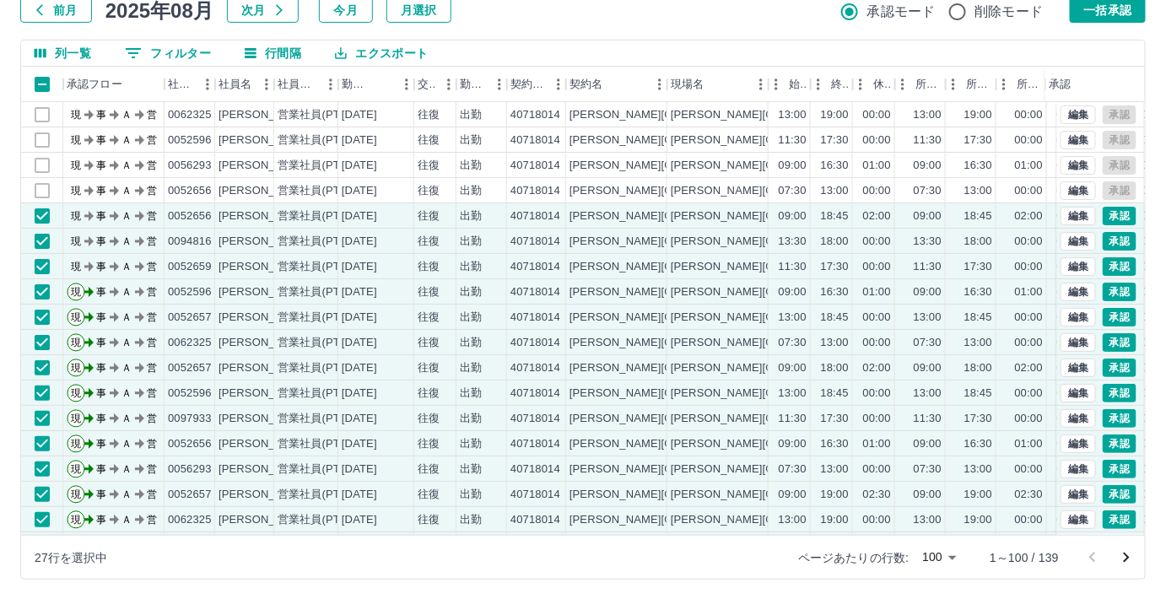
click at [630, 9] on div "前月 [DATE] 次月 今月 月選択 承認モード 削除モード 一括承認" at bounding box center [583, 9] width 1126 height 25
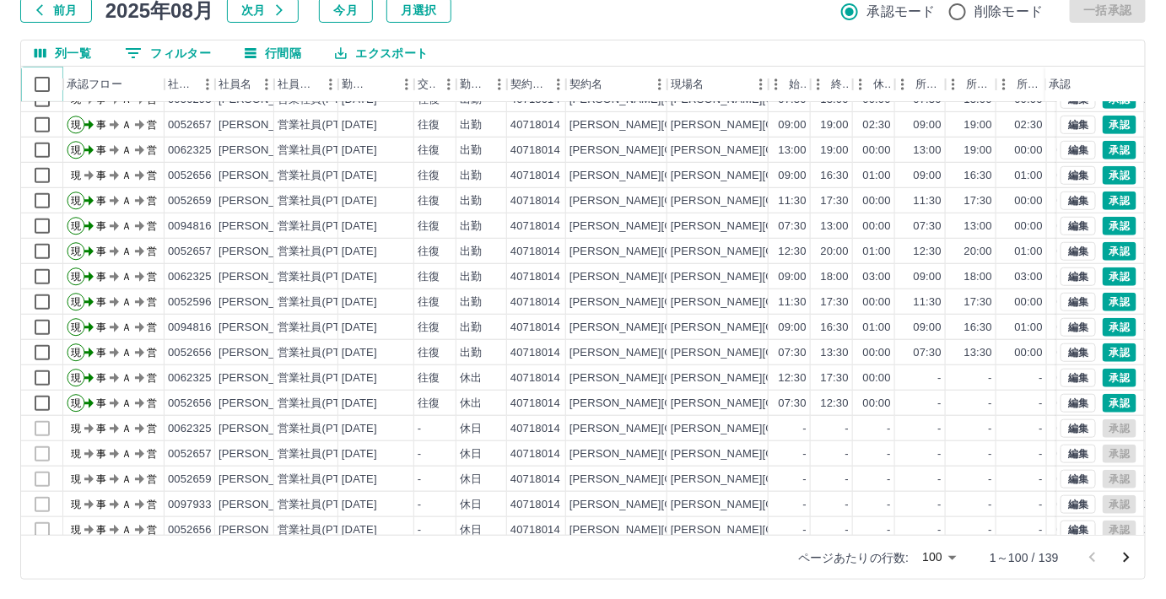
scroll to position [230, 0]
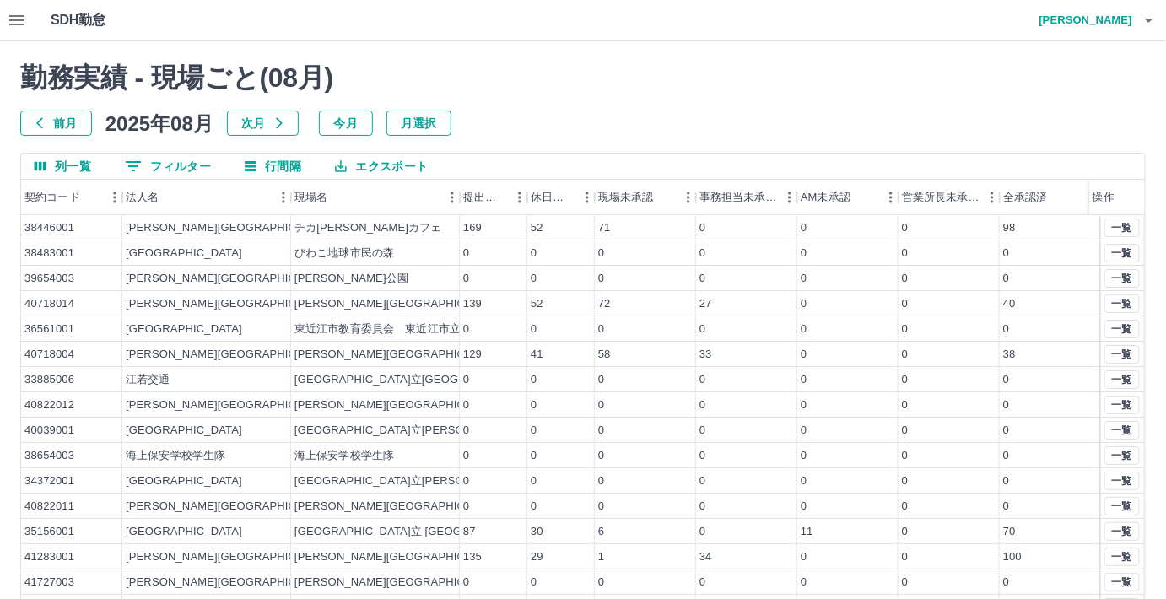
click at [169, 167] on button "0 フィルター" at bounding box center [167, 166] width 113 height 25
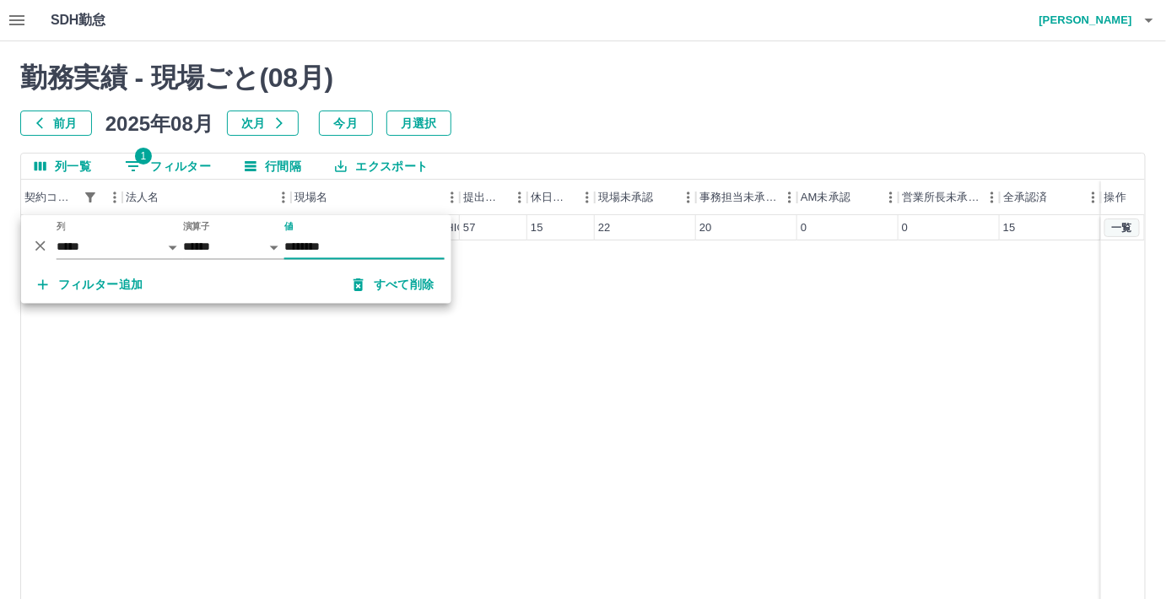
type input "********"
click at [1132, 226] on button "一覧" at bounding box center [1122, 228] width 35 height 19
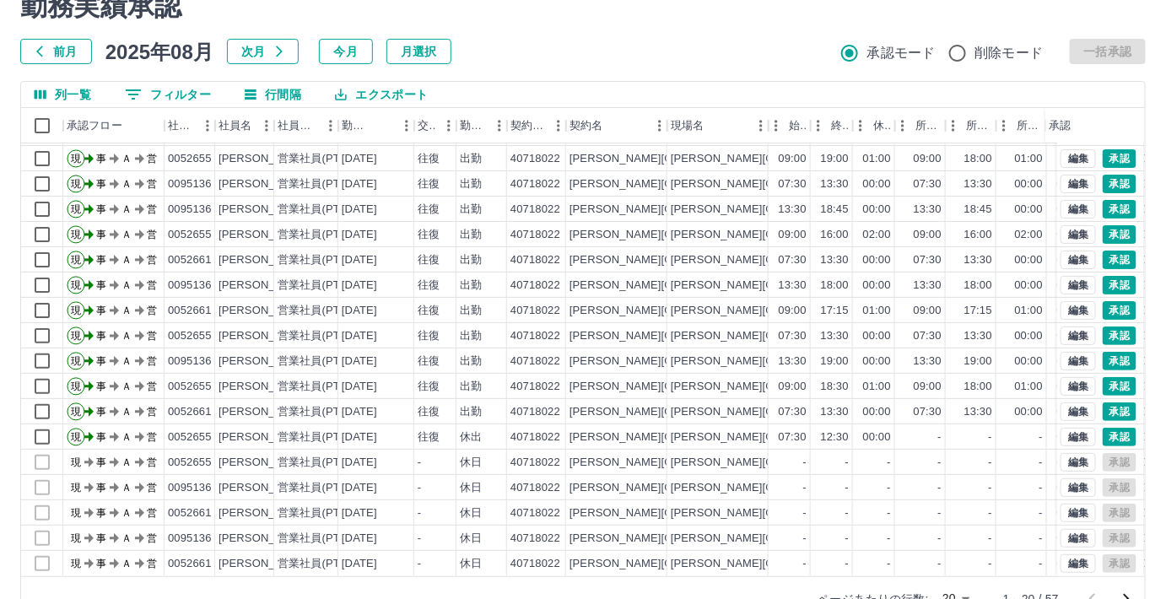
scroll to position [113, 0]
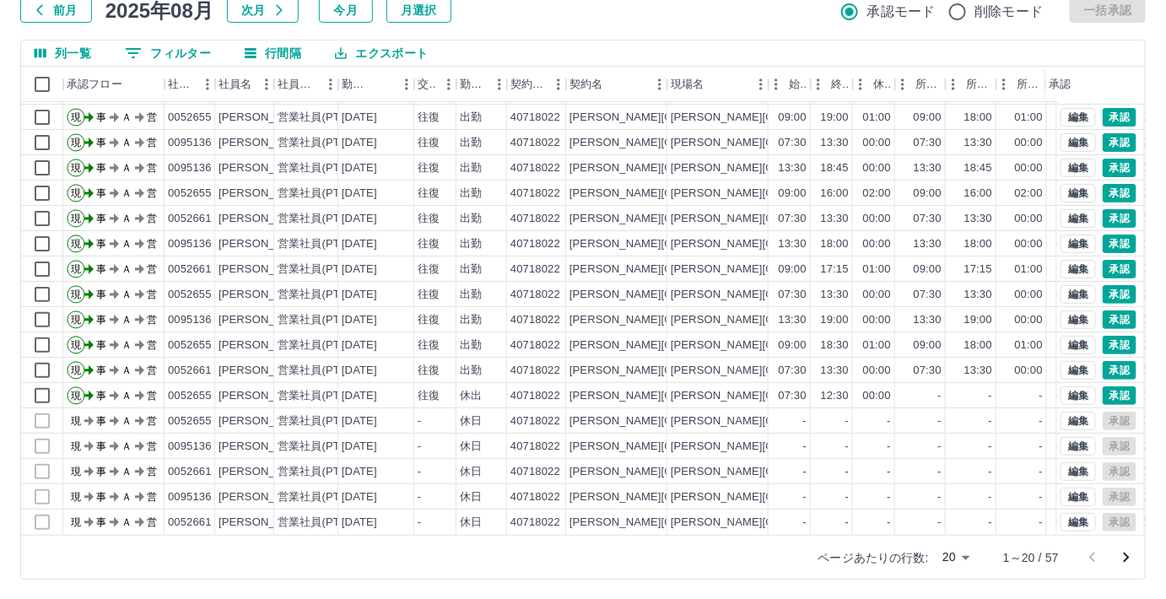
click at [966, 552] on body "SDH勤怠 [PERSON_NAME] 勤務実績承認 前月 [DATE] 次月 今月 月選択 承認モード 削除モード 一括承認 列一覧 0 フィルター 行間隔…" at bounding box center [583, 243] width 1166 height 713
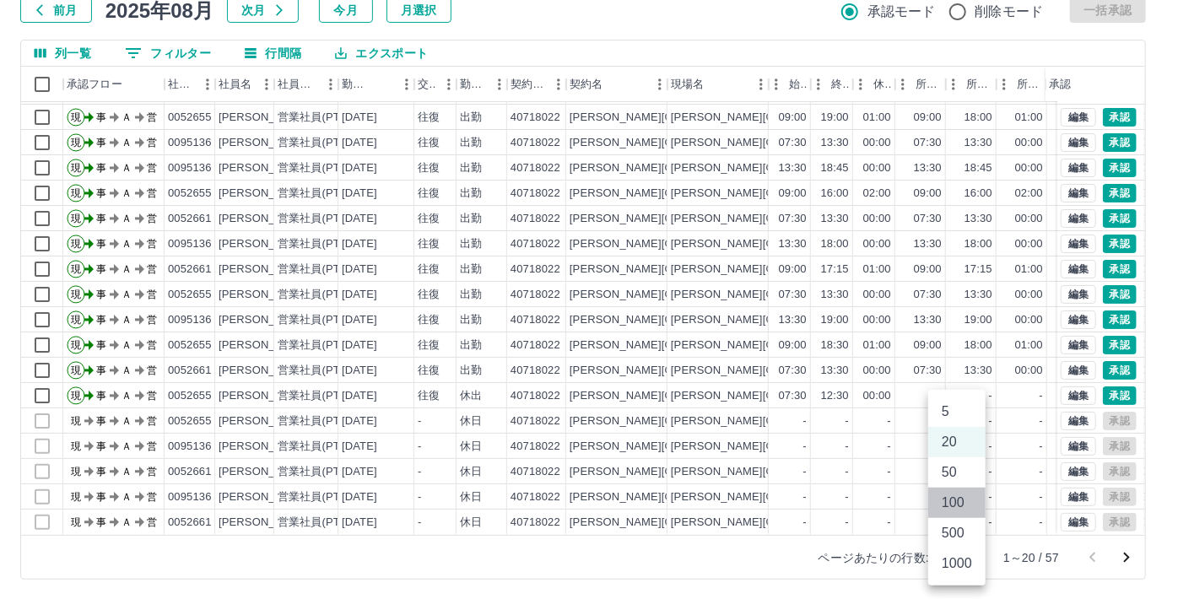
click at [944, 500] on li "100" at bounding box center [956, 503] width 57 height 30
type input "***"
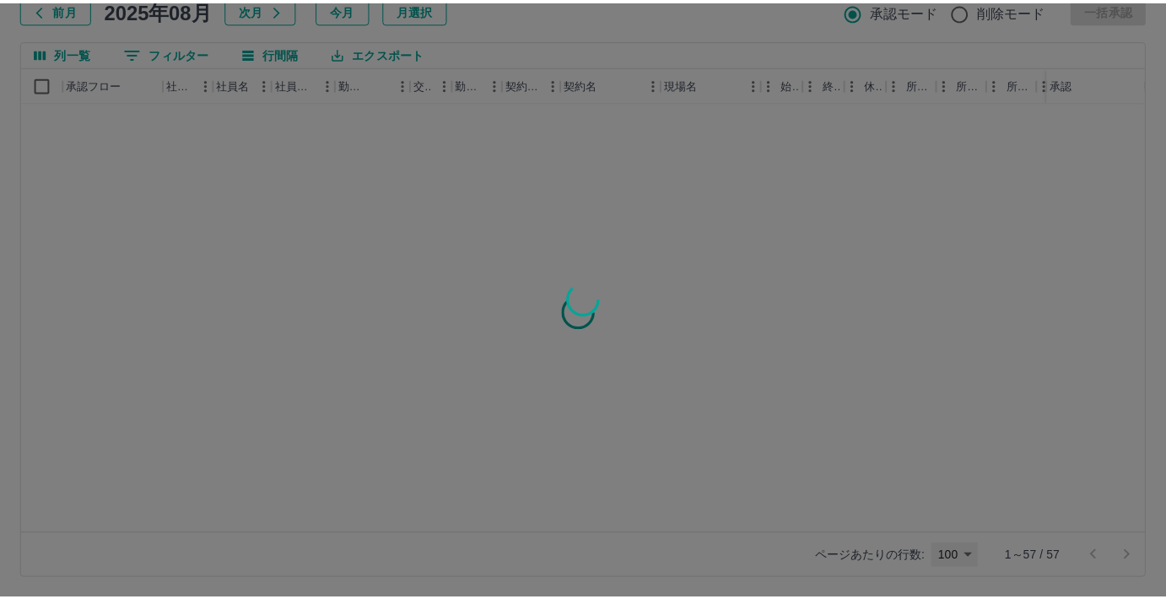
scroll to position [0, 0]
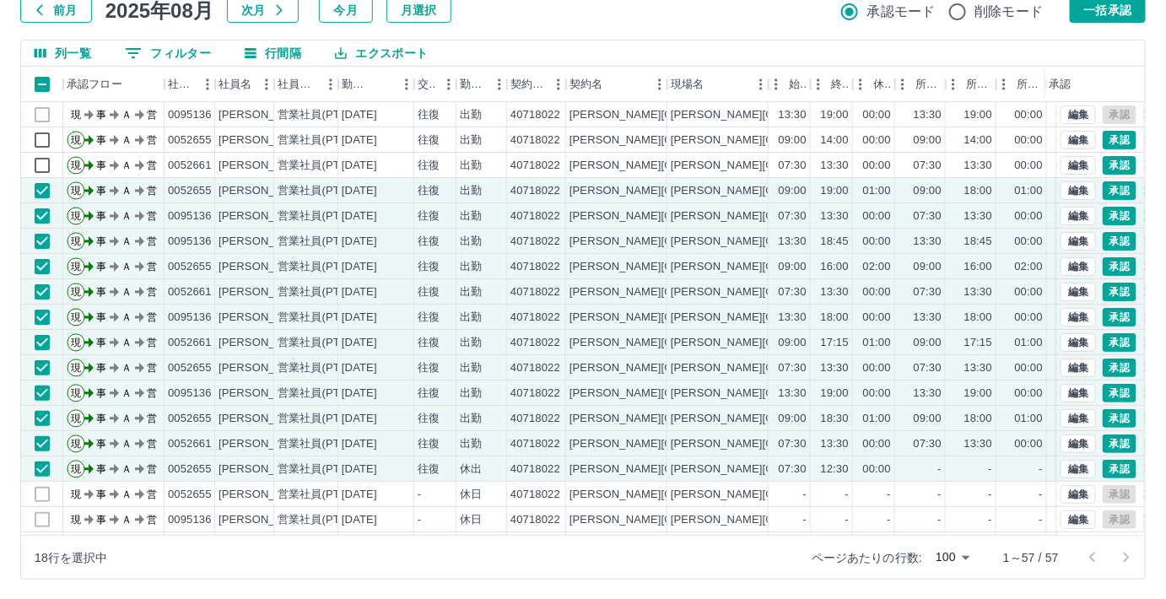
click at [393, 50] on button "エクスポート" at bounding box center [382, 53] width 120 height 25
click at [387, 82] on li "CSVダウンロード" at bounding box center [390, 88] width 137 height 30
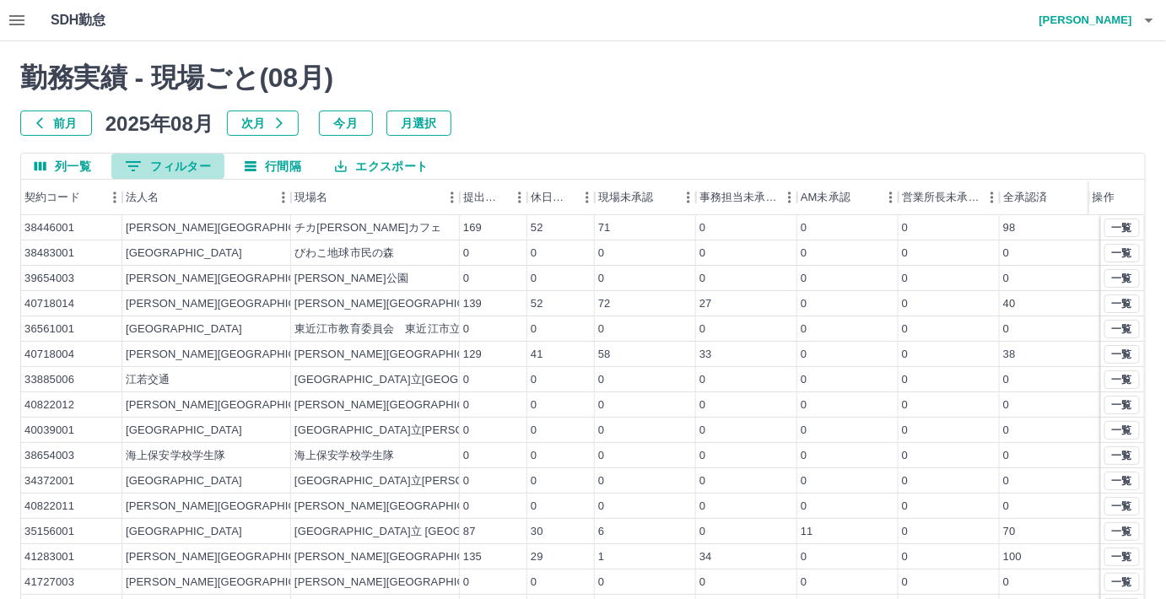
click at [187, 165] on button "0 フィルター" at bounding box center [167, 166] width 113 height 25
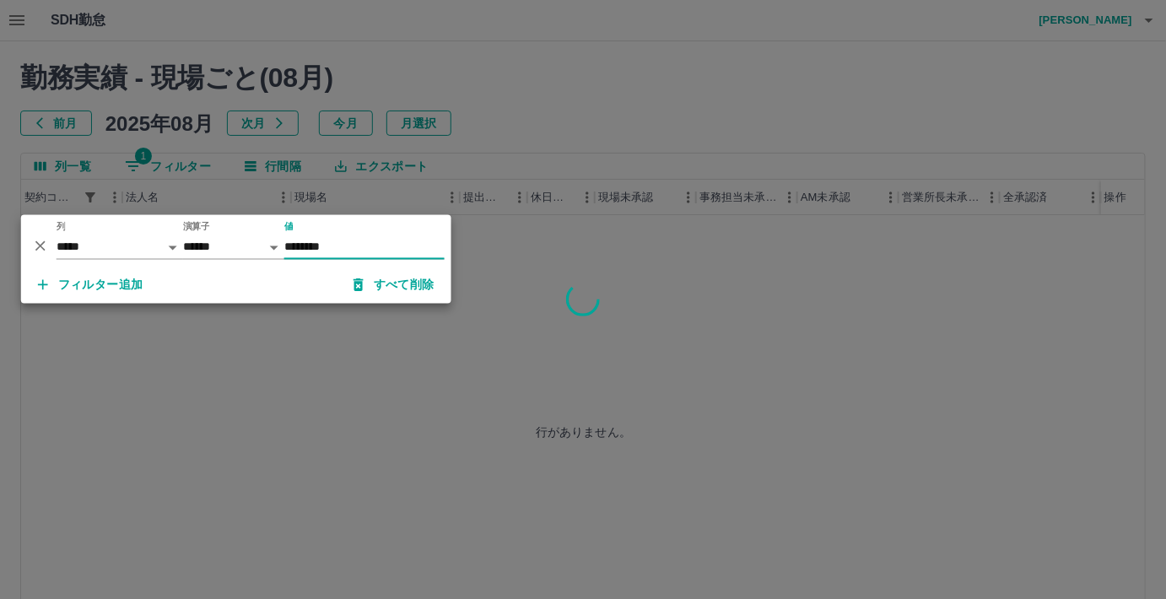
type input "********"
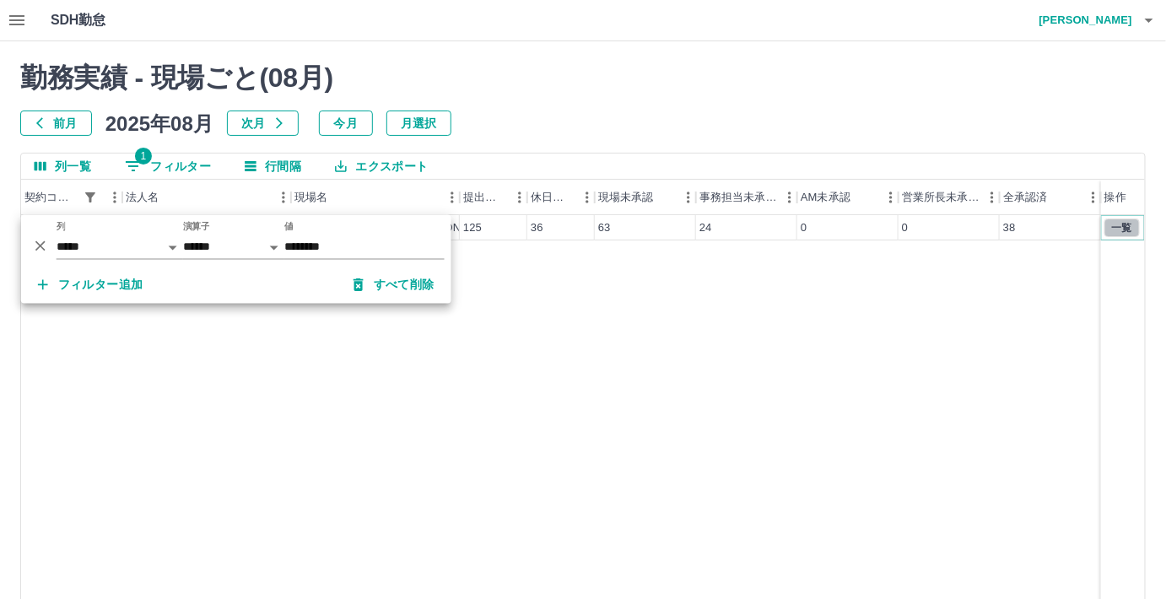
click at [1112, 223] on button "一覧" at bounding box center [1122, 228] width 35 height 19
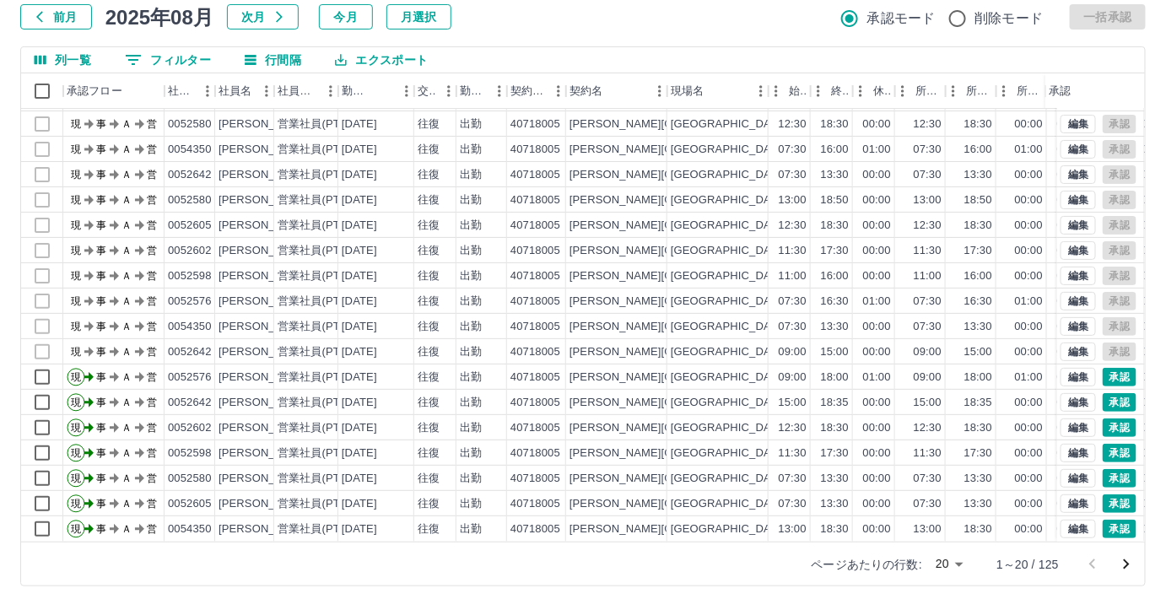
scroll to position [113, 0]
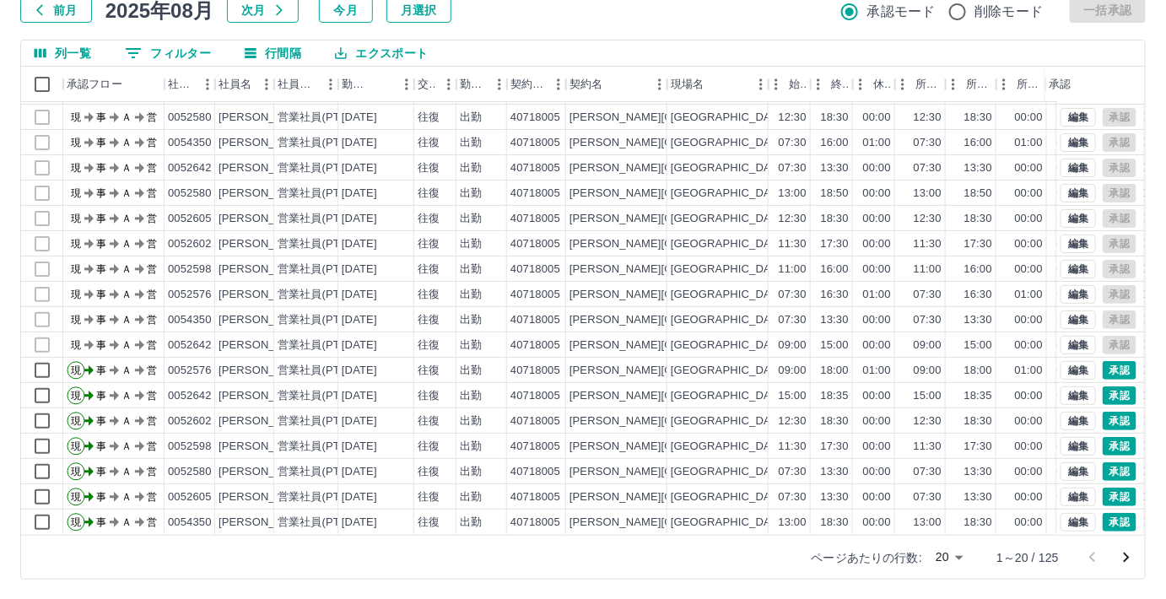
click at [953, 552] on body "SDH勤怠 [PERSON_NAME] 勤務実績承認 前月 [DATE] 次月 今月 月選択 承認モード 削除モード 一括承認 列一覧 0 フィルター 行間隔…" at bounding box center [583, 243] width 1166 height 713
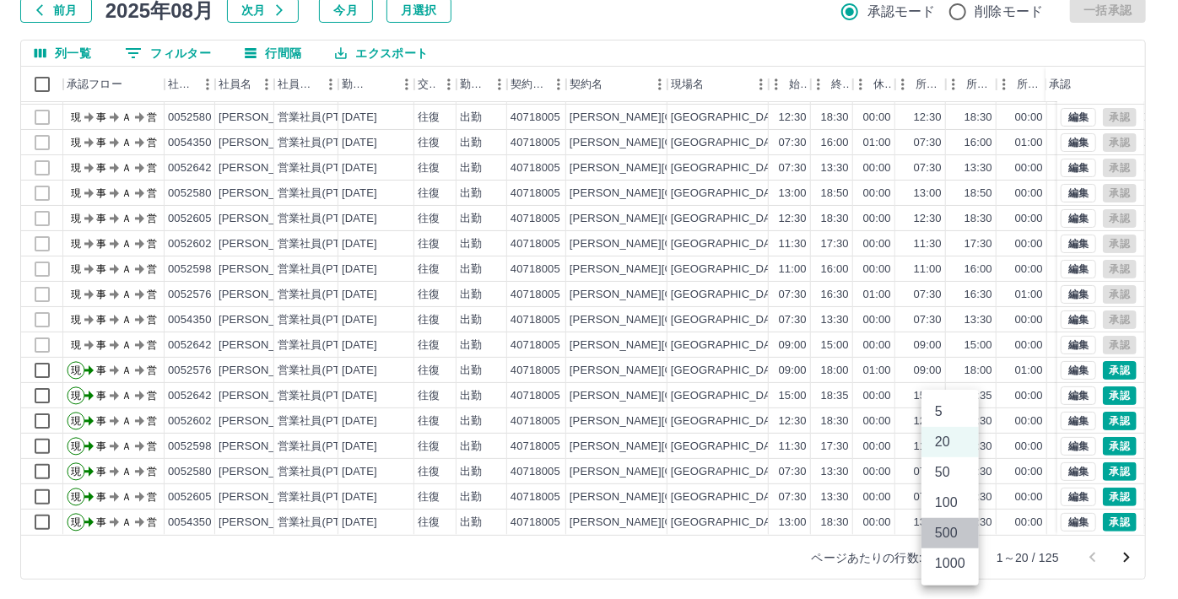
click at [946, 527] on li "500" at bounding box center [950, 533] width 57 height 30
type input "***"
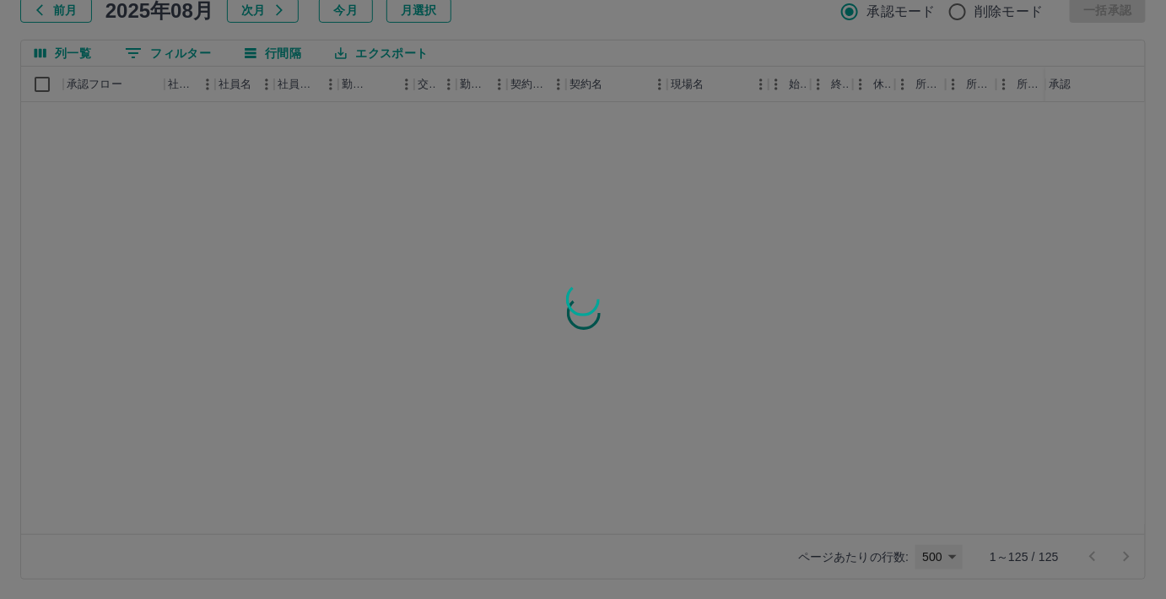
scroll to position [0, 0]
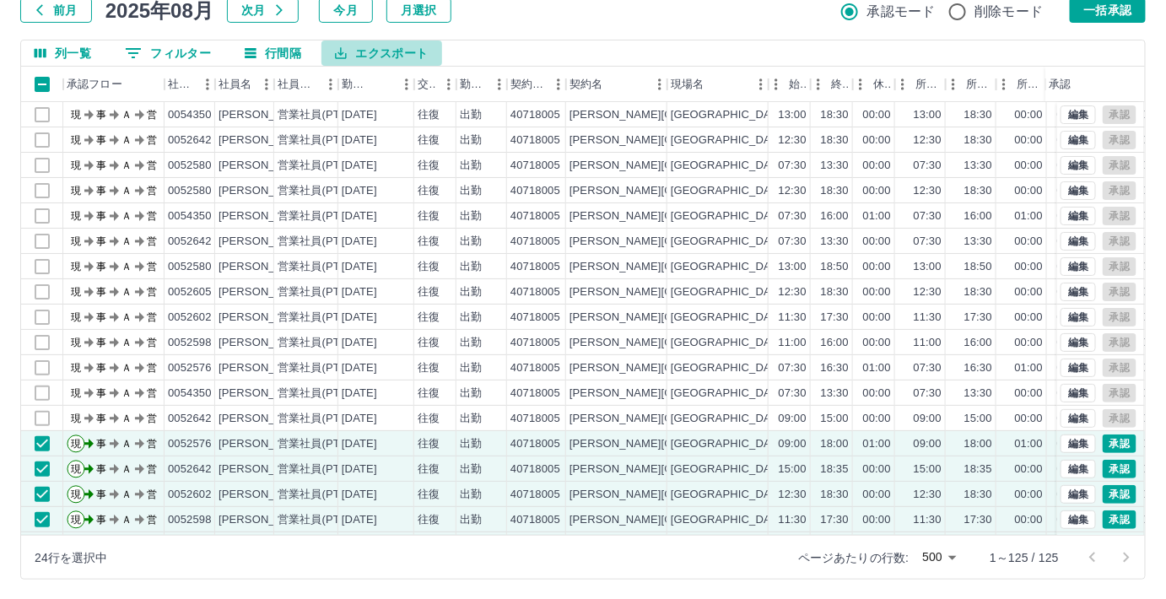
click at [376, 51] on button "エクスポート" at bounding box center [382, 53] width 120 height 25
click at [378, 85] on li "CSVダウンロード" at bounding box center [390, 88] width 137 height 30
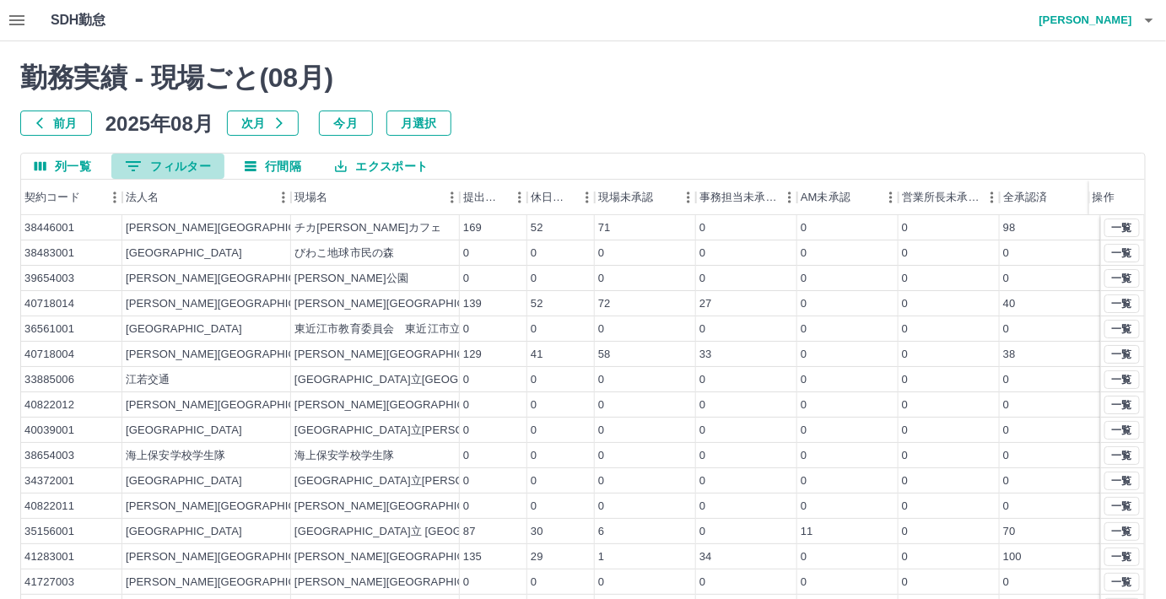
click at [202, 164] on button "0 フィルター" at bounding box center [167, 166] width 113 height 25
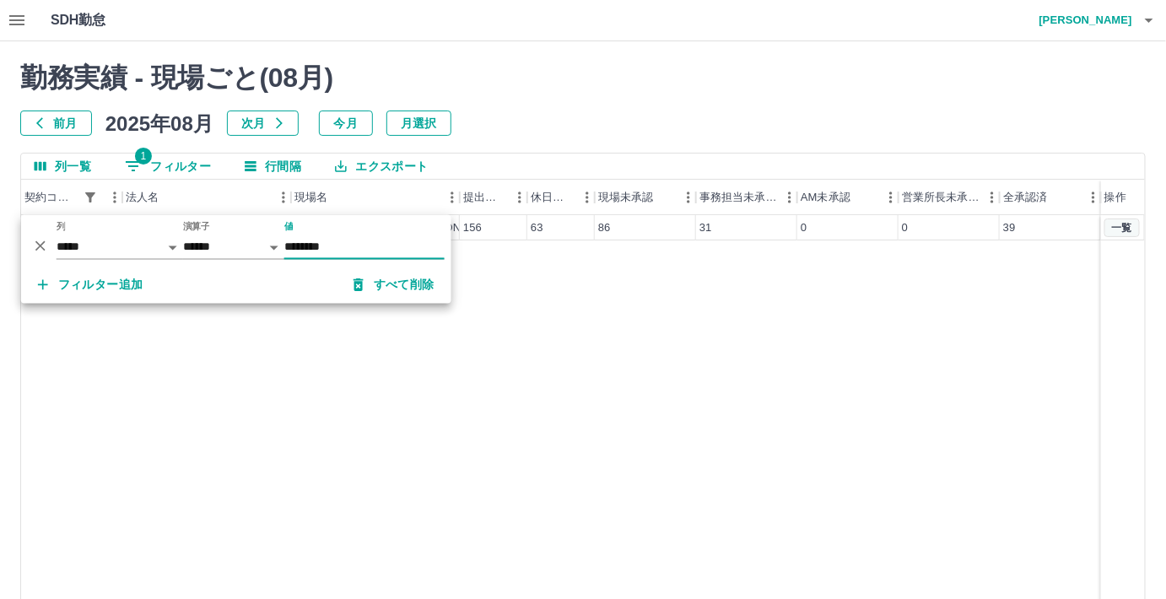
type input "********"
click at [1117, 230] on button "一覧" at bounding box center [1122, 228] width 35 height 19
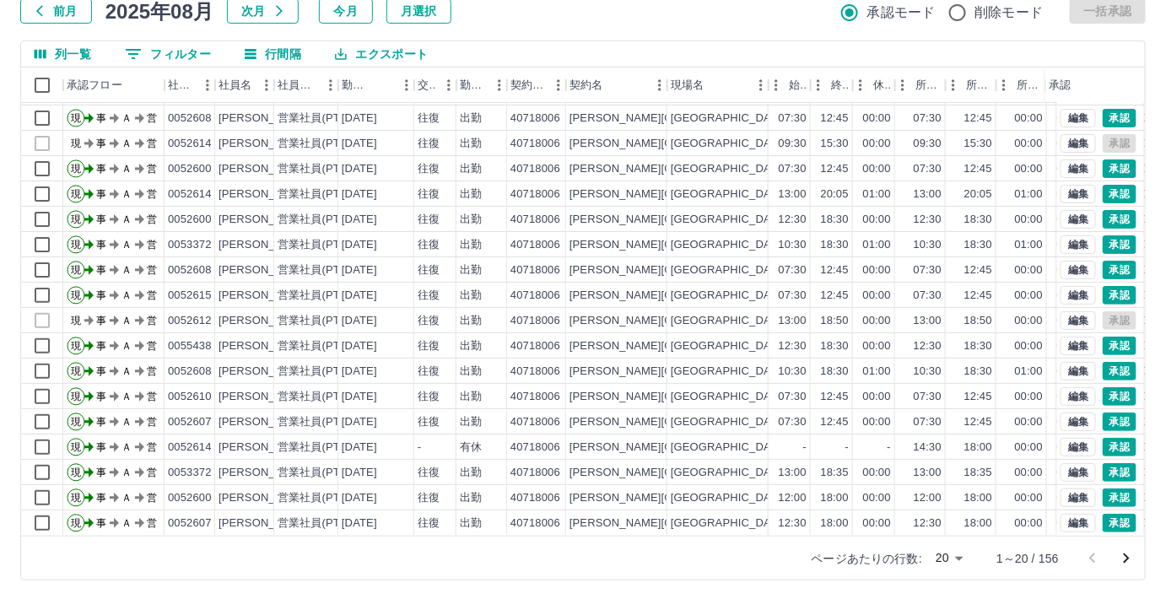
scroll to position [113, 0]
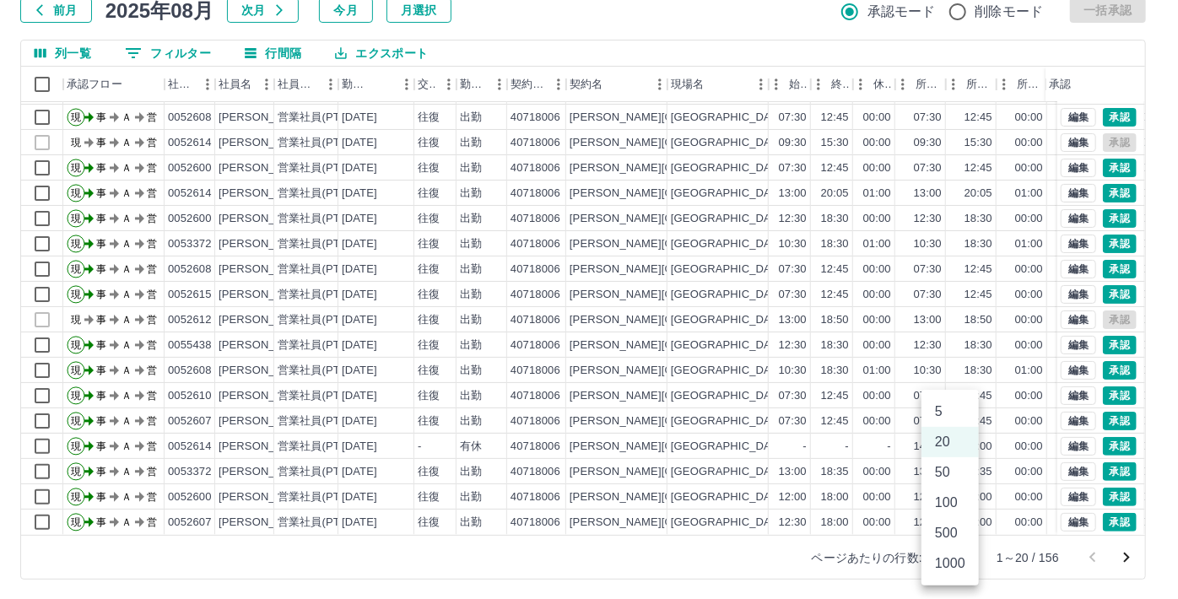
click at [958, 555] on body "SDH勤怠 [PERSON_NAME] 勤務実績承認 前月 [DATE] 次月 今月 月選択 承認モード 削除モード 一括承認 列一覧 0 フィルター 行間隔…" at bounding box center [589, 243] width 1178 height 713
click at [950, 533] on li "500" at bounding box center [950, 533] width 57 height 30
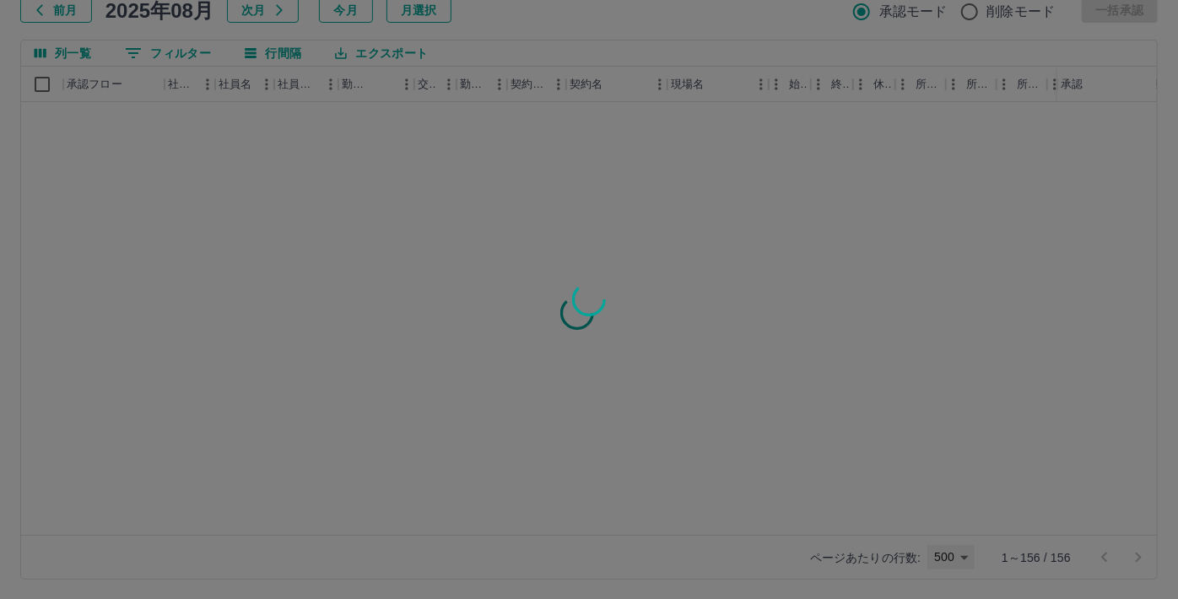
type input "***"
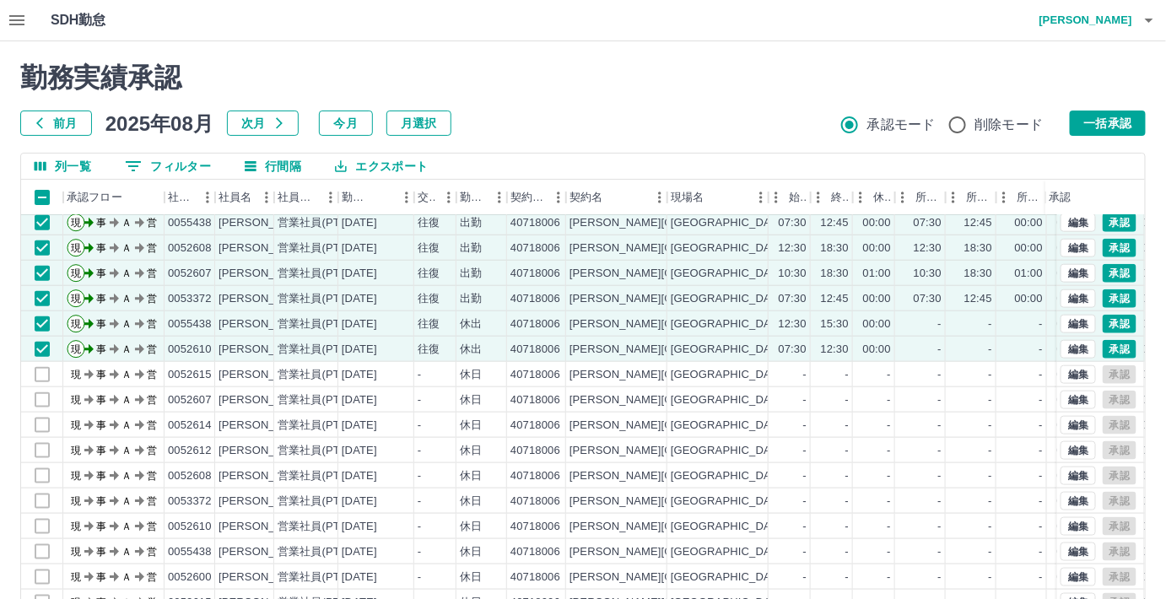
scroll to position [614, 0]
click at [385, 165] on button "エクスポート" at bounding box center [382, 166] width 120 height 25
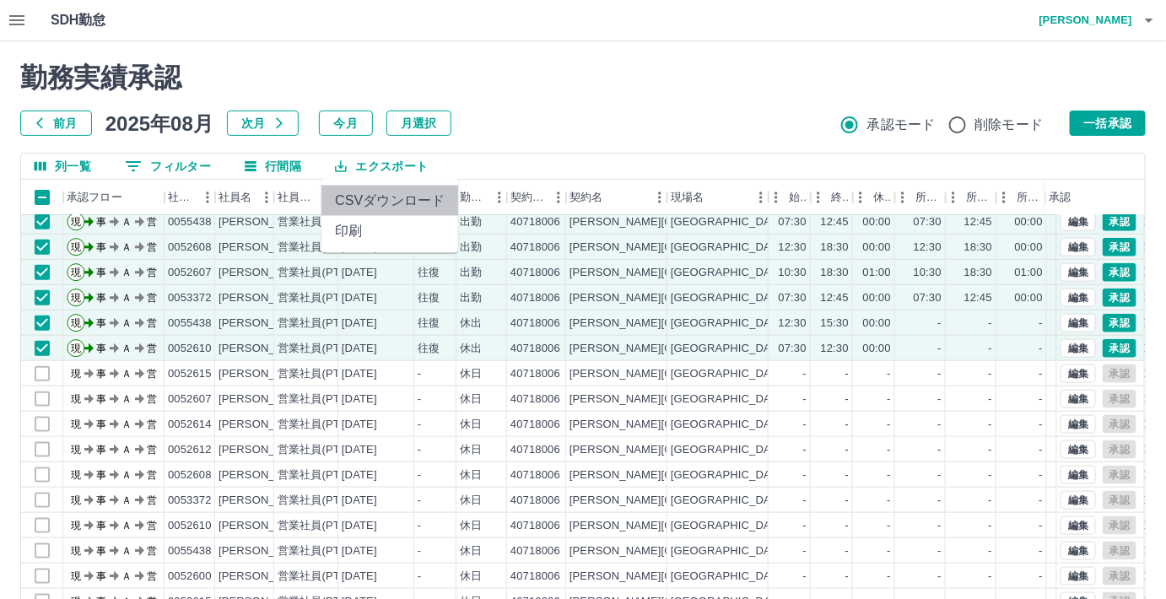
click at [373, 203] on li "CSVダウンロード" at bounding box center [390, 201] width 137 height 30
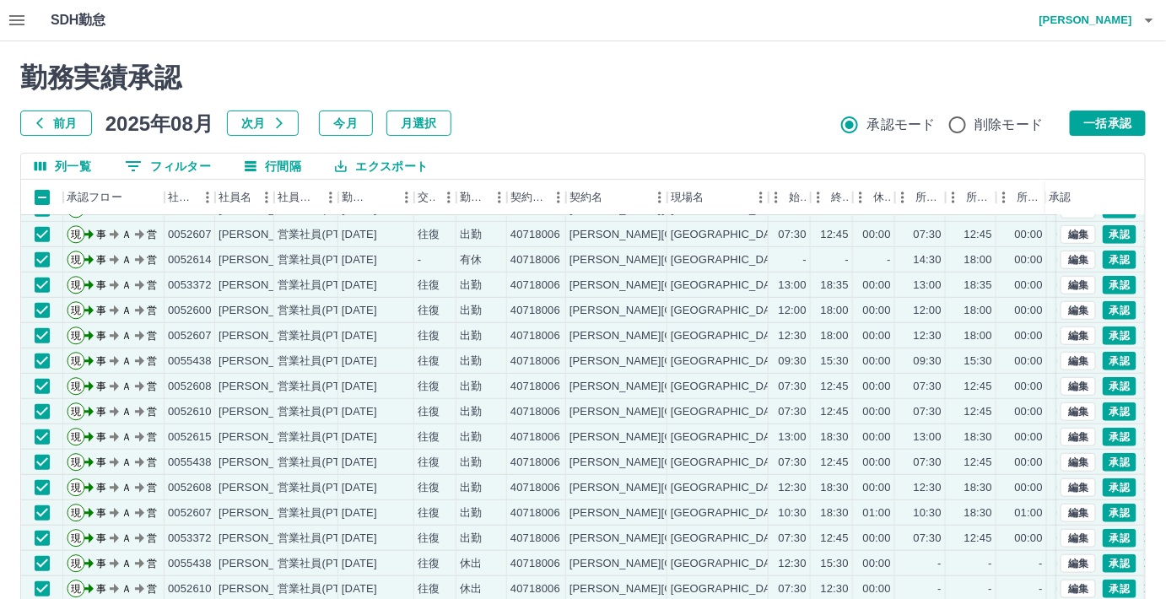
scroll to position [460, 0]
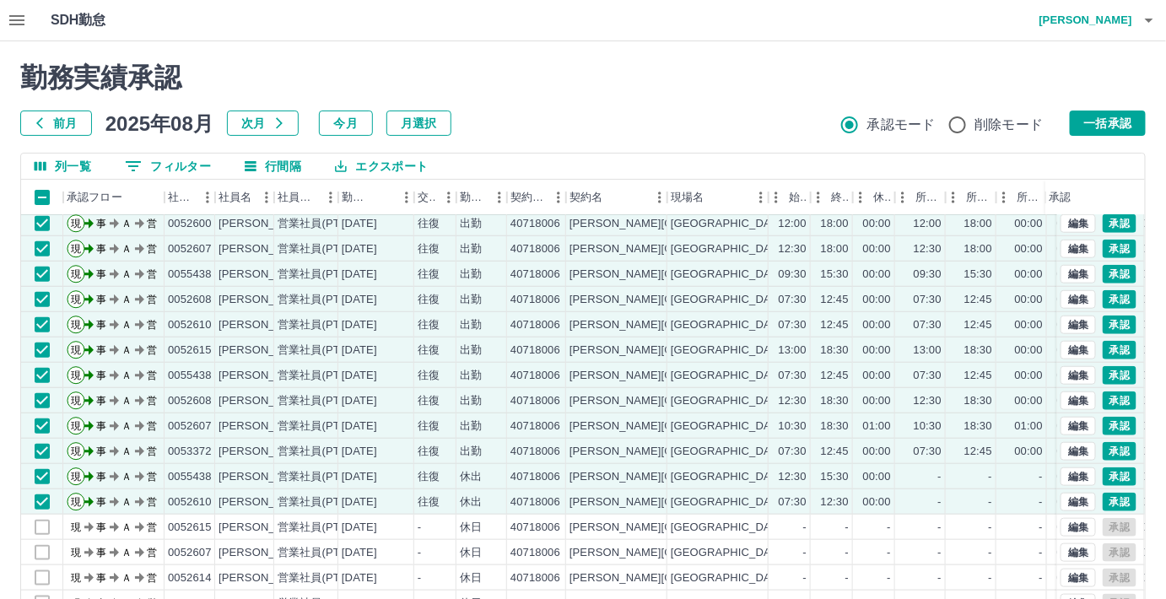
click at [685, 84] on h2 "勤務実績承認" at bounding box center [583, 78] width 1126 height 32
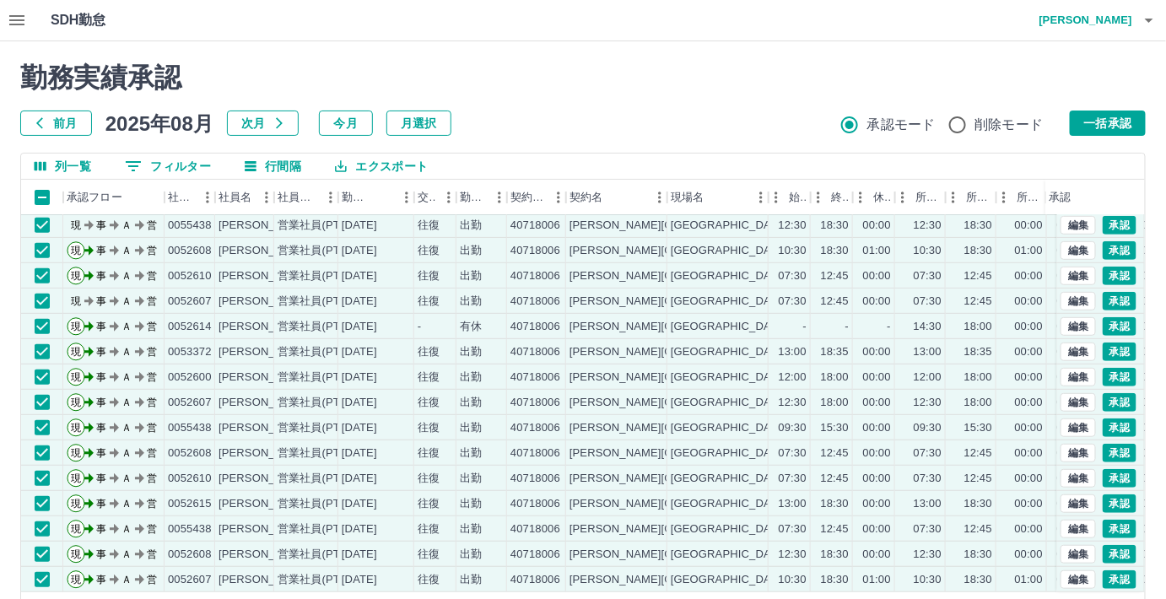
scroll to position [0, 0]
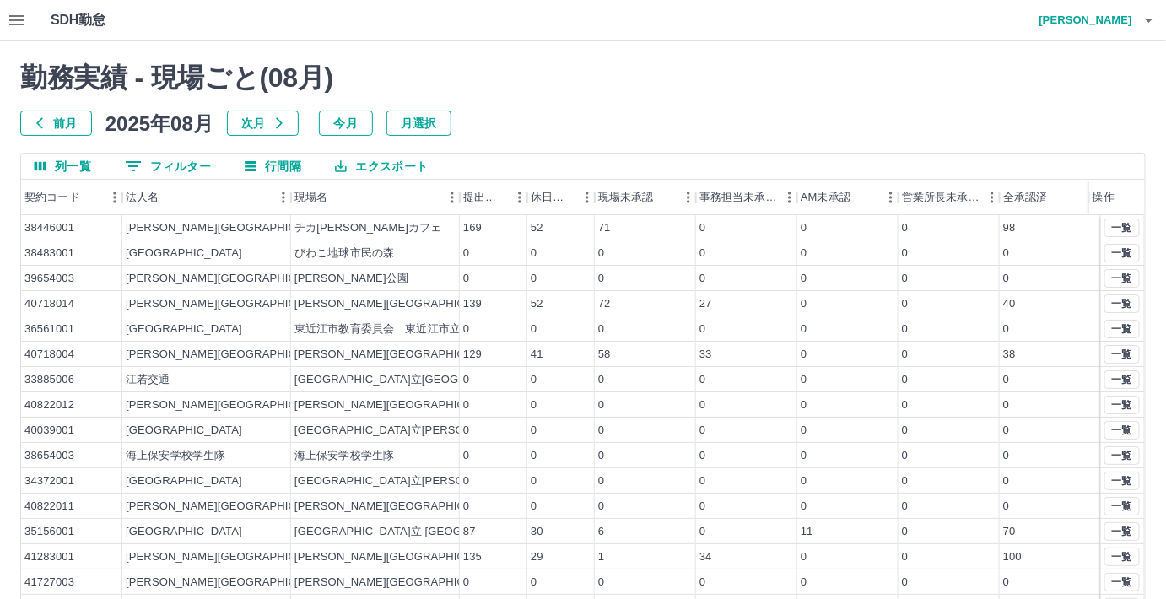
click at [165, 167] on button "0 フィルター" at bounding box center [167, 166] width 113 height 25
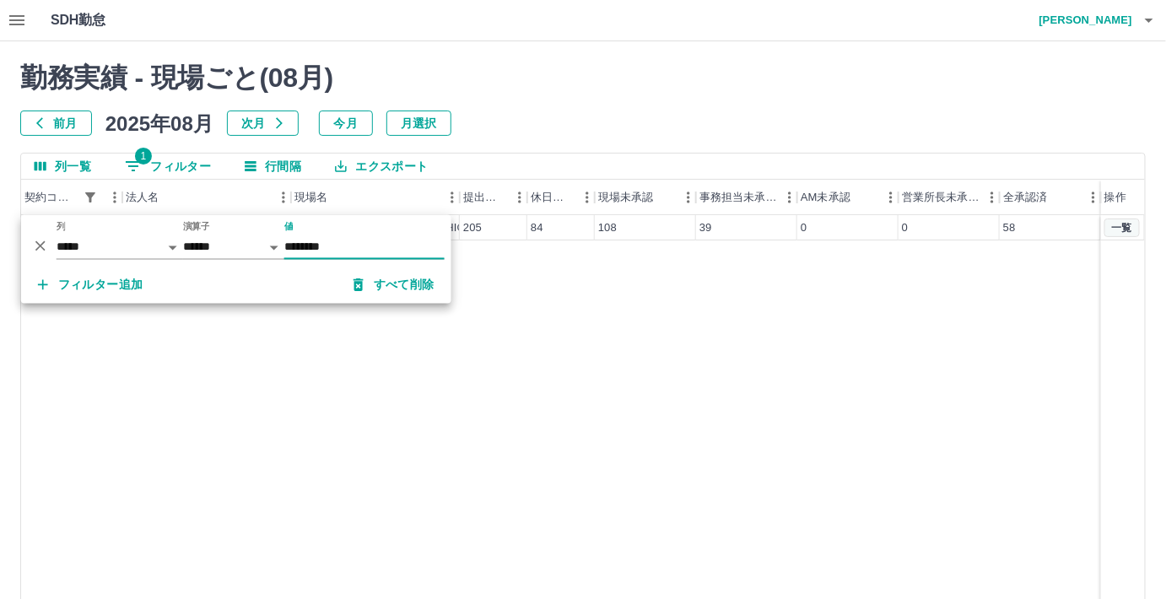
type input "********"
click at [1112, 228] on button "一覧" at bounding box center [1122, 228] width 35 height 19
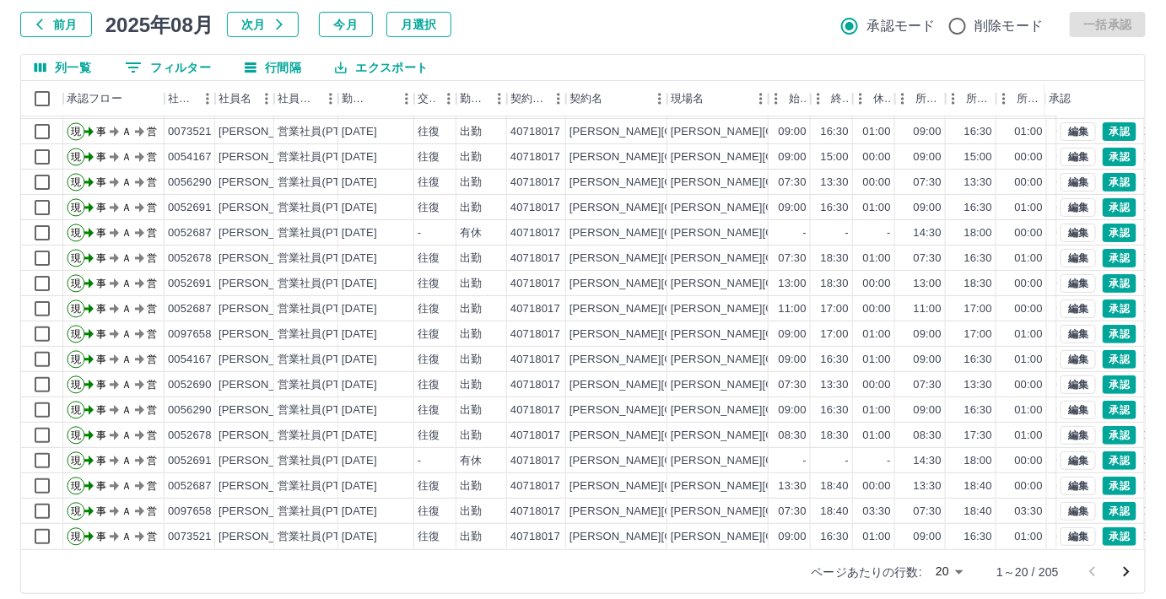
scroll to position [113, 0]
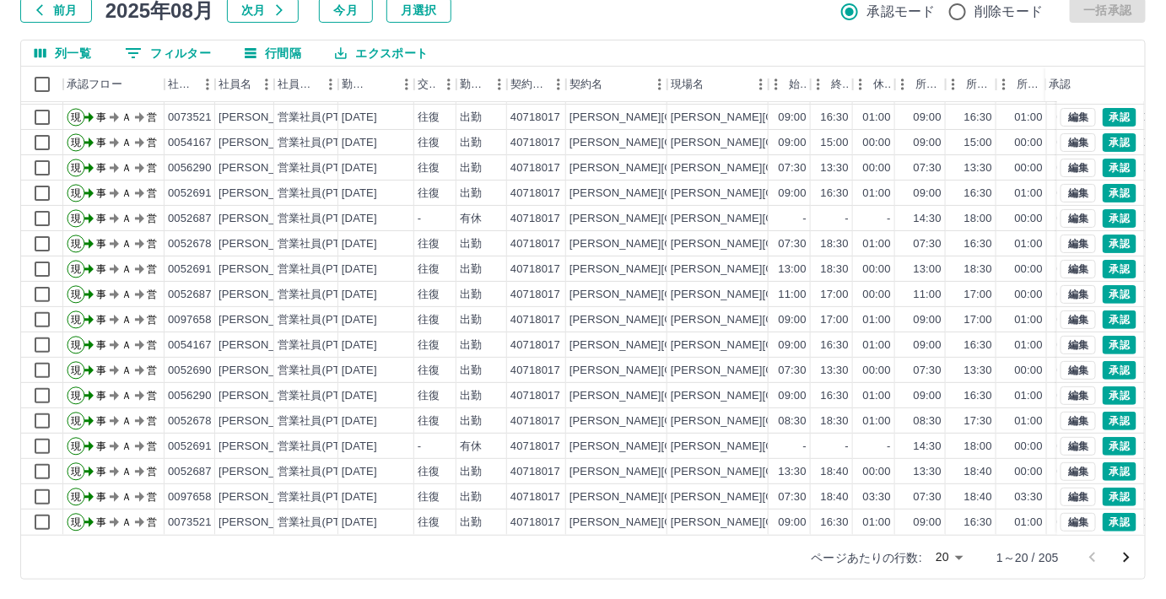
click at [960, 556] on body "SDH勤怠 [PERSON_NAME] 勤務実績承認 前月 [DATE] 次月 今月 月選択 承認モード 削除モード 一括承認 列一覧 0 フィルター 行間隔…" at bounding box center [583, 243] width 1166 height 713
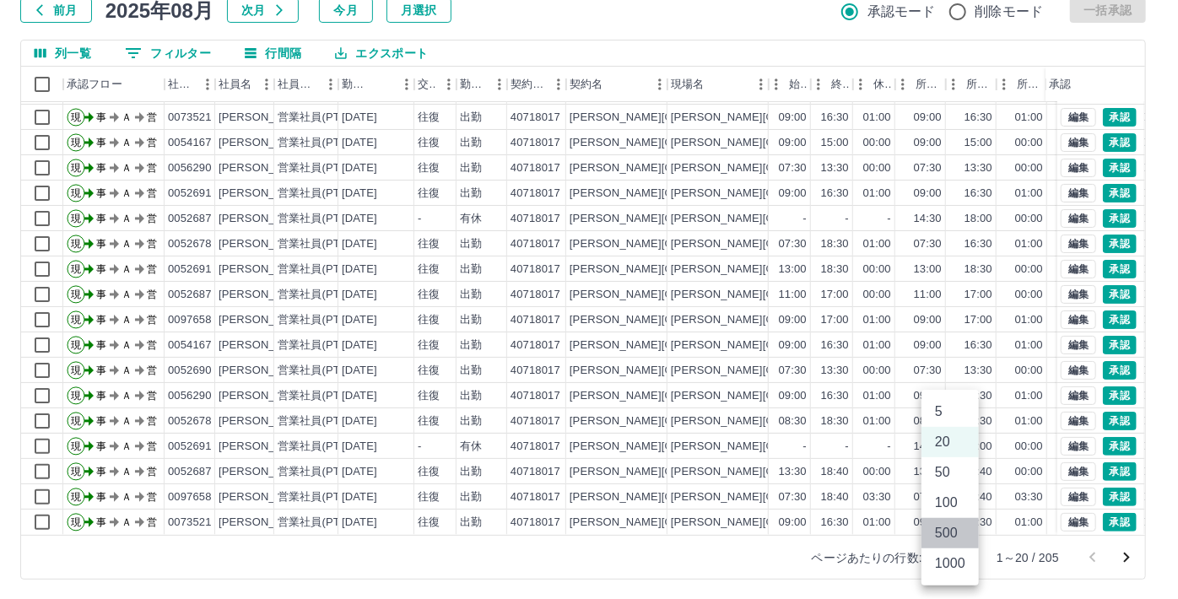
click at [945, 525] on li "500" at bounding box center [950, 533] width 57 height 30
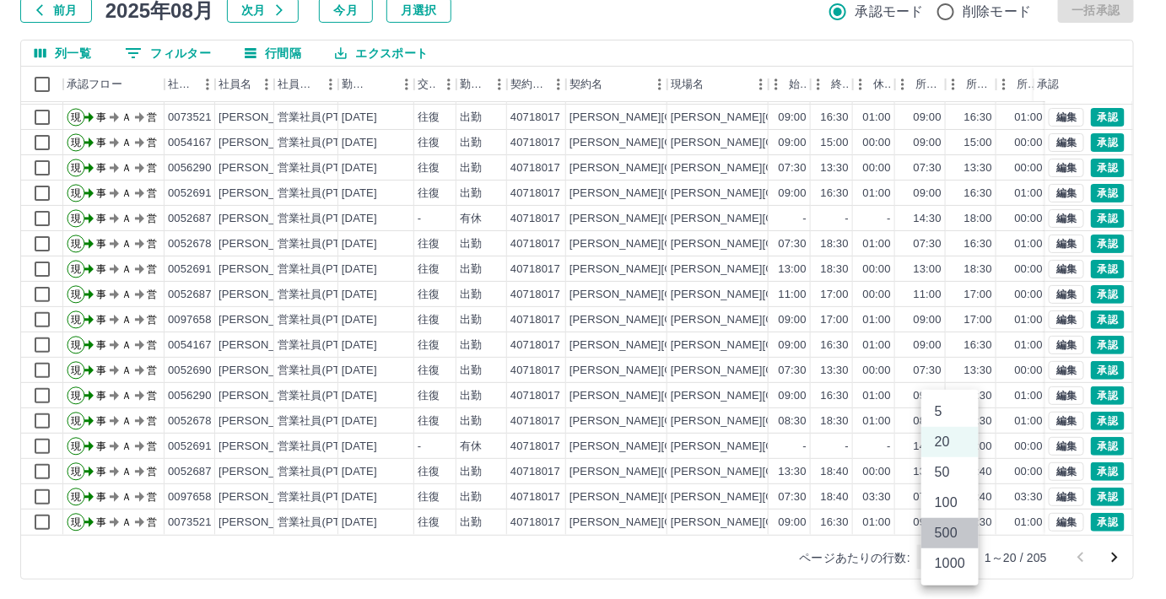
type input "***"
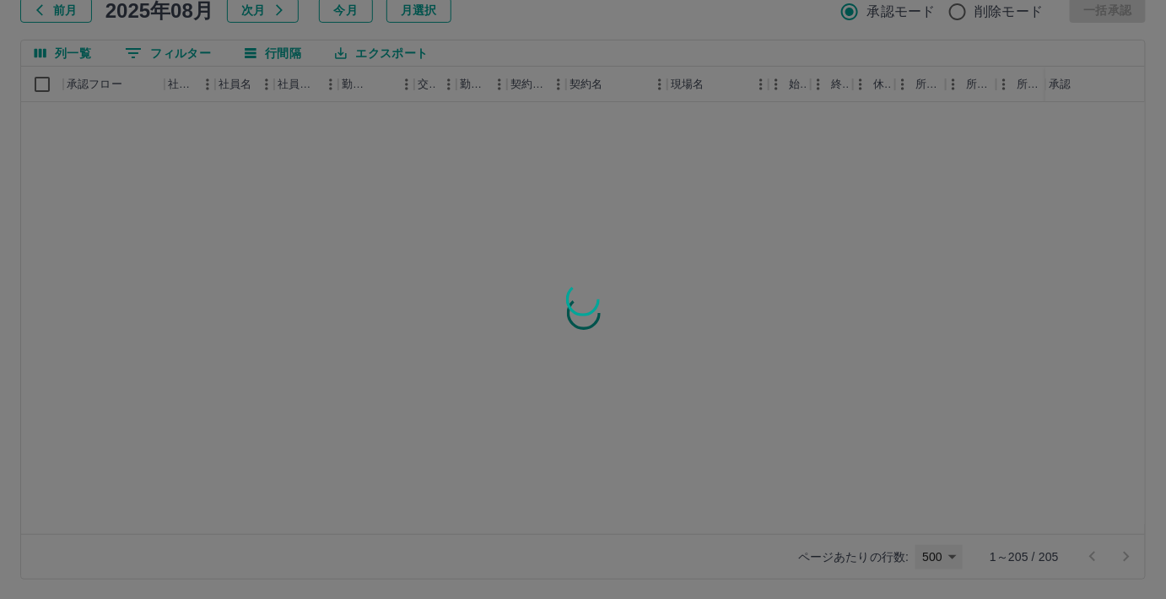
scroll to position [0, 0]
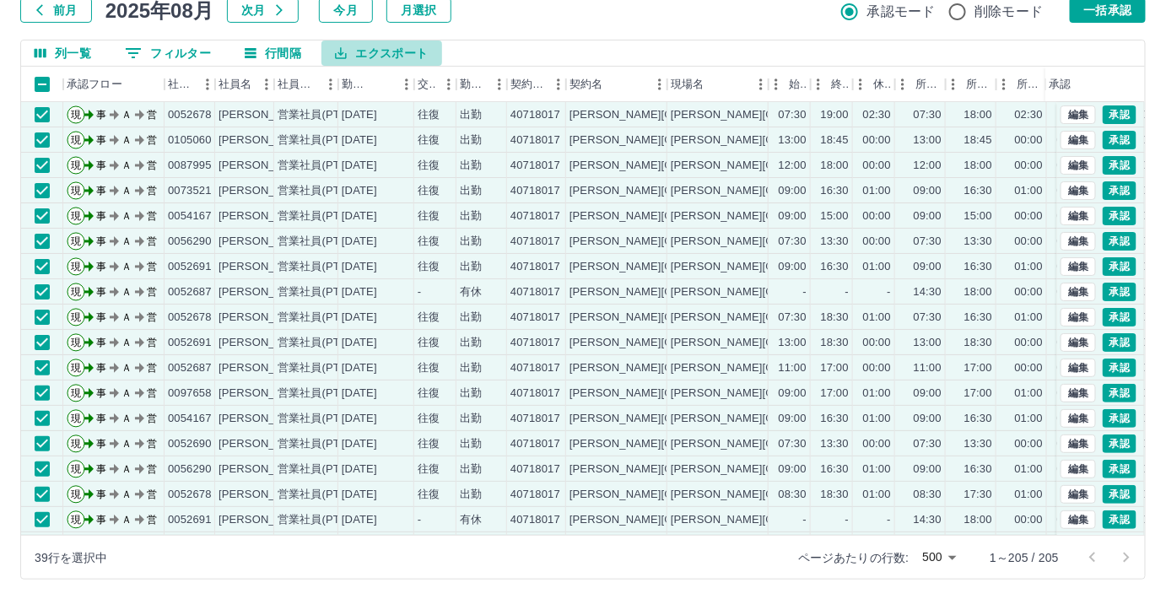
click at [379, 51] on button "エクスポート" at bounding box center [382, 53] width 120 height 25
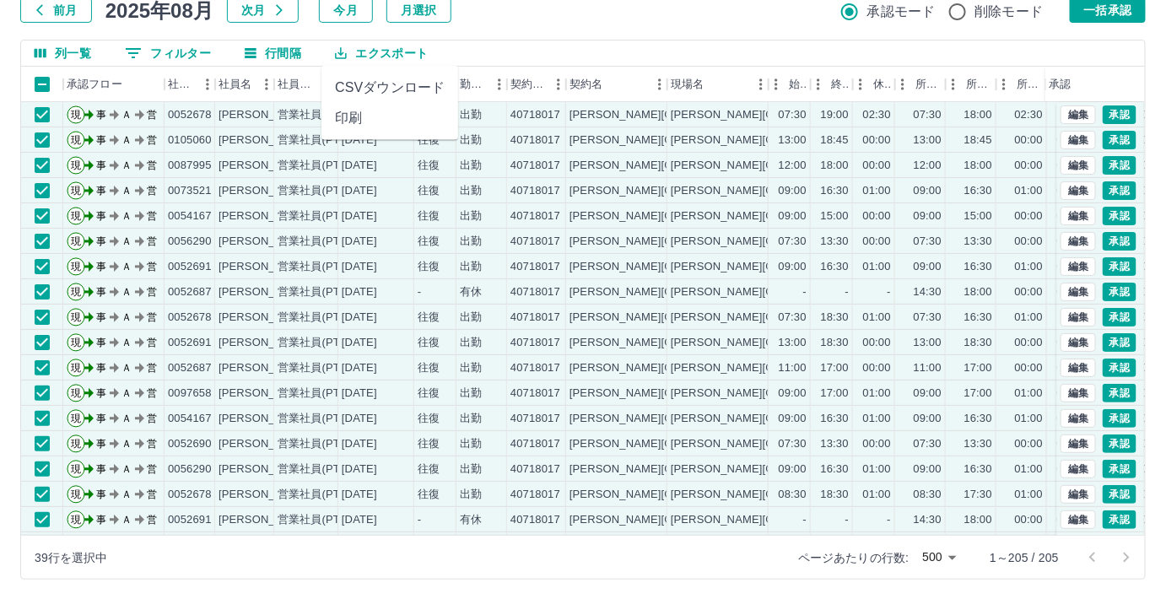
click at [383, 89] on li "CSVダウンロード" at bounding box center [390, 88] width 137 height 30
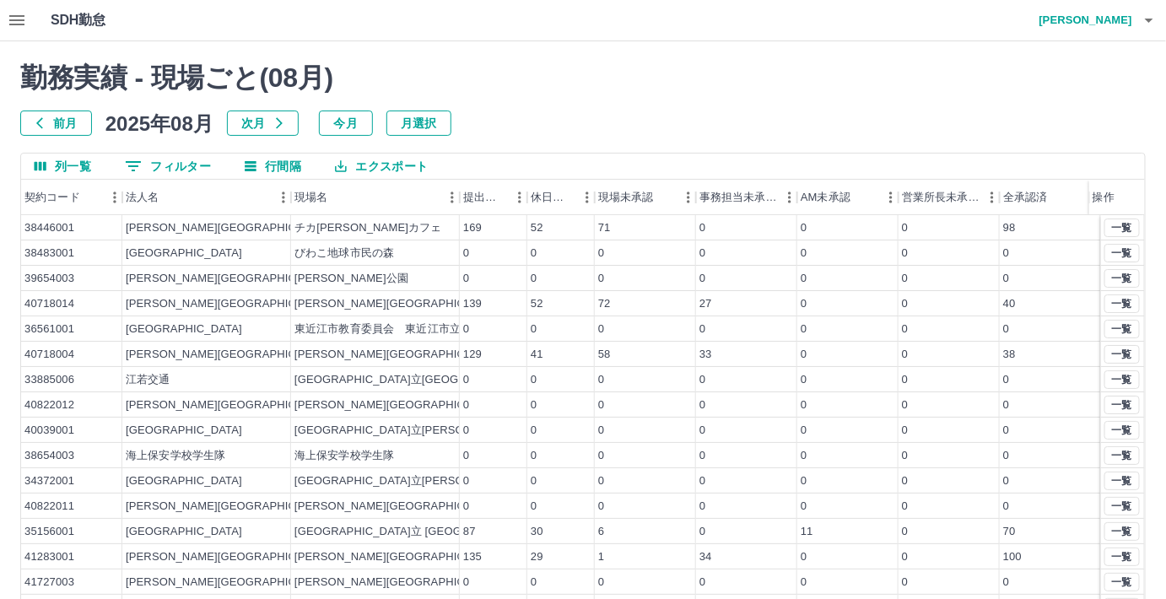
click at [163, 166] on button "0 フィルター" at bounding box center [167, 166] width 113 height 25
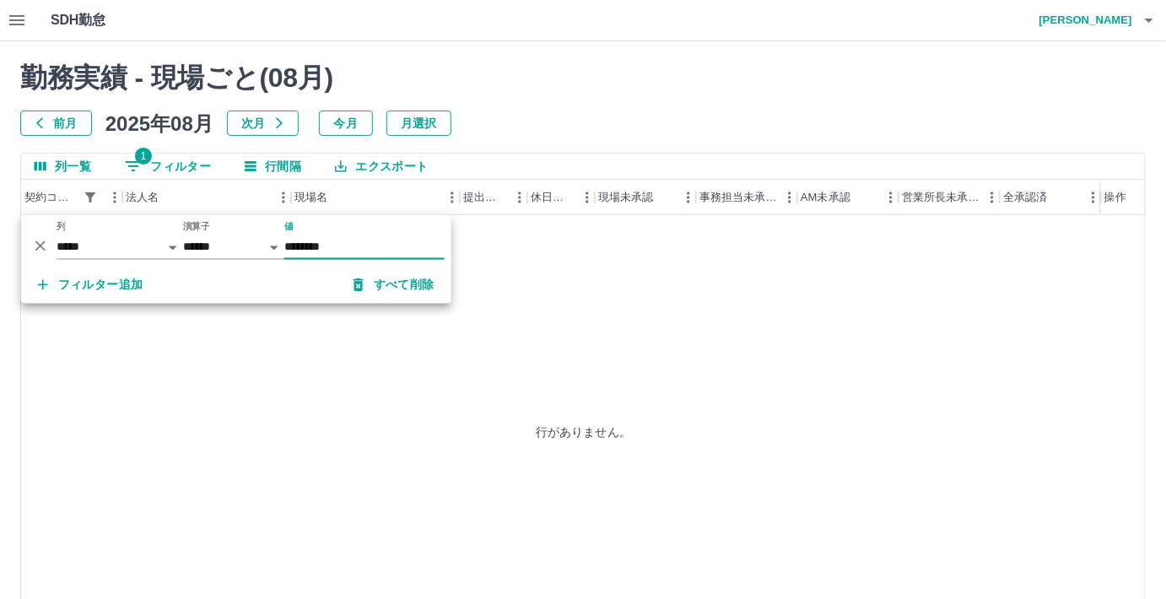
type input "********"
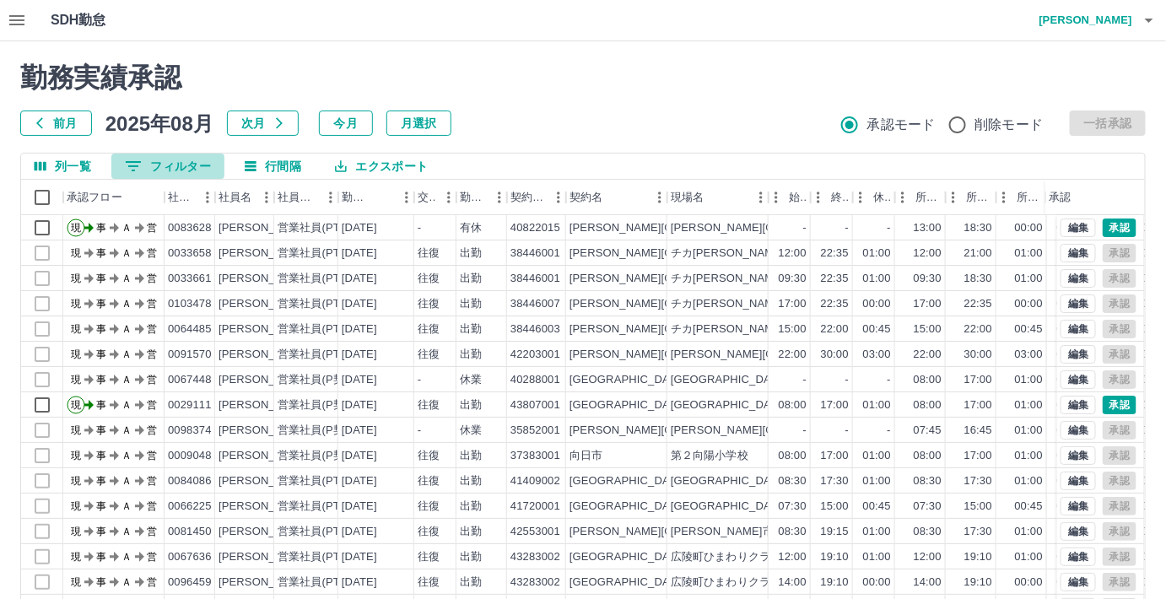
click at [181, 169] on button "0 フィルター" at bounding box center [167, 166] width 113 height 25
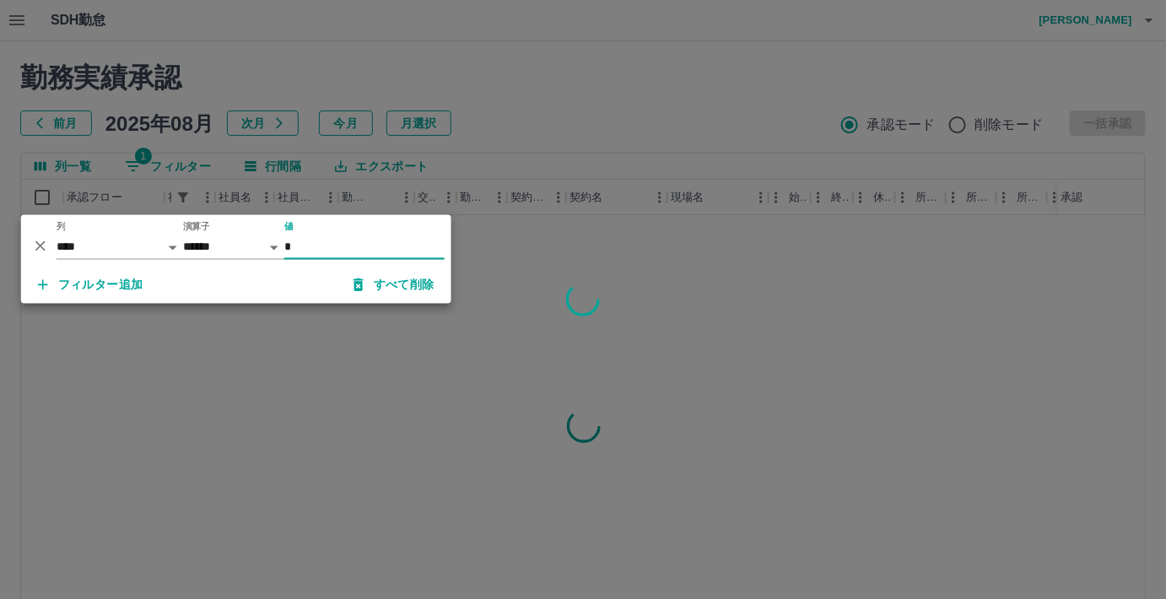
type input "*"
click at [528, 104] on div at bounding box center [583, 299] width 1166 height 599
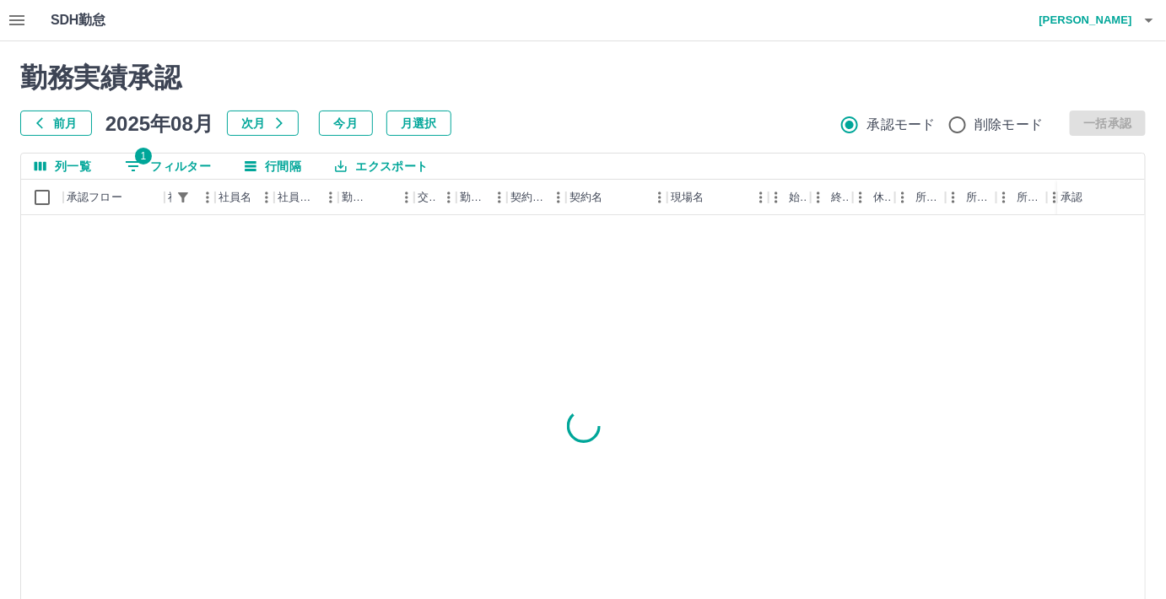
click at [15, 18] on icon "button" at bounding box center [17, 20] width 20 height 20
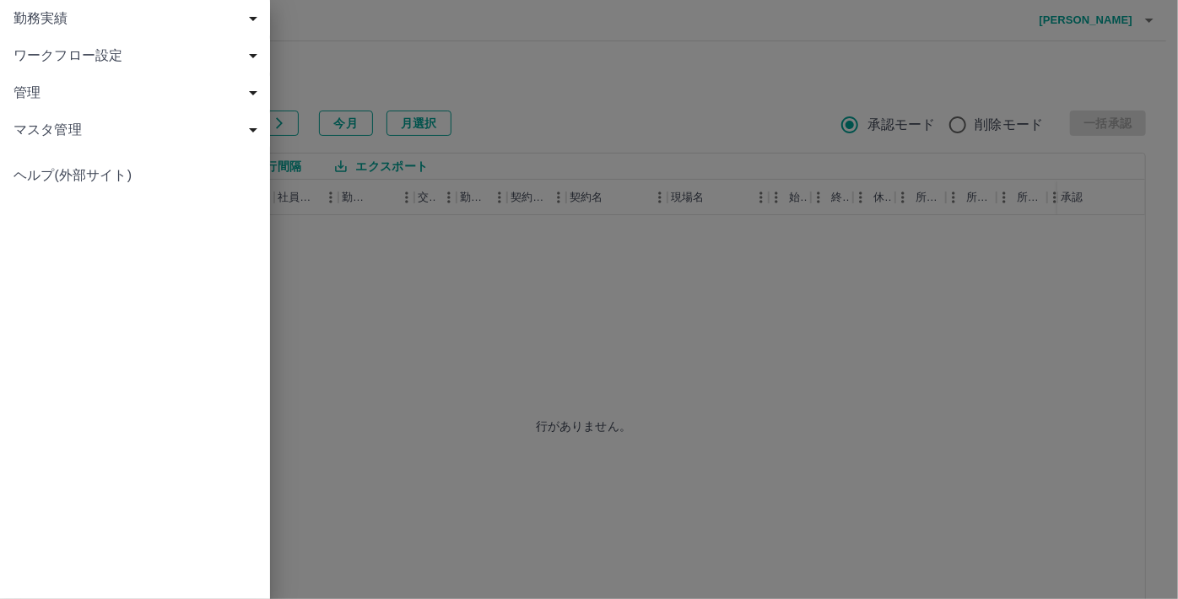
click at [37, 18] on span "勤務実績" at bounding box center [139, 18] width 250 height 20
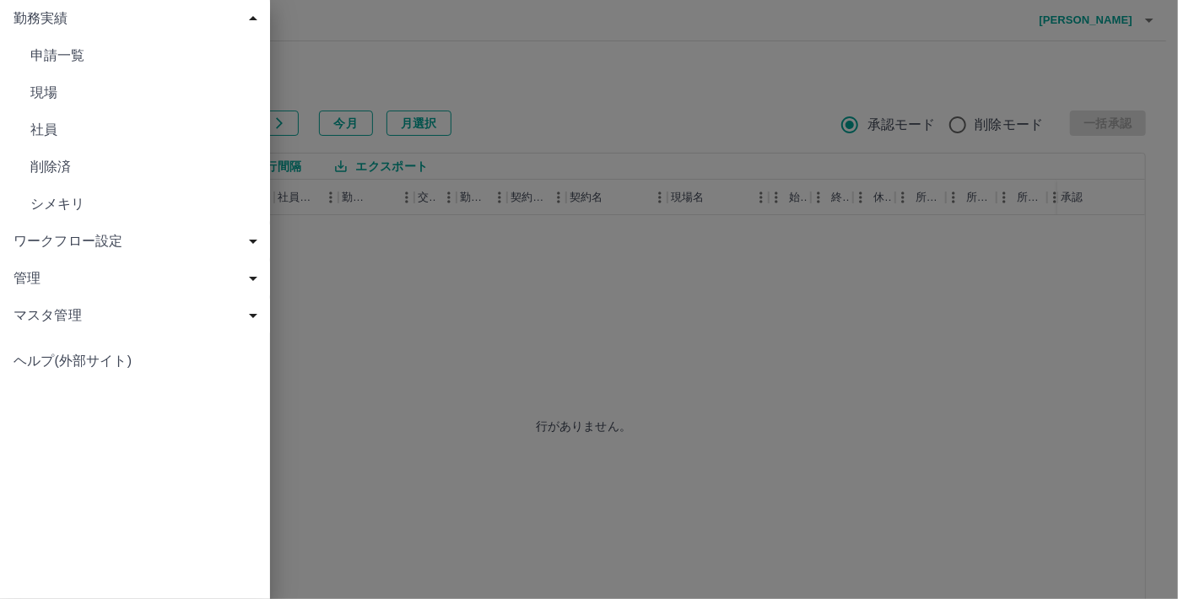
click at [51, 93] on span "現場" at bounding box center [143, 93] width 226 height 20
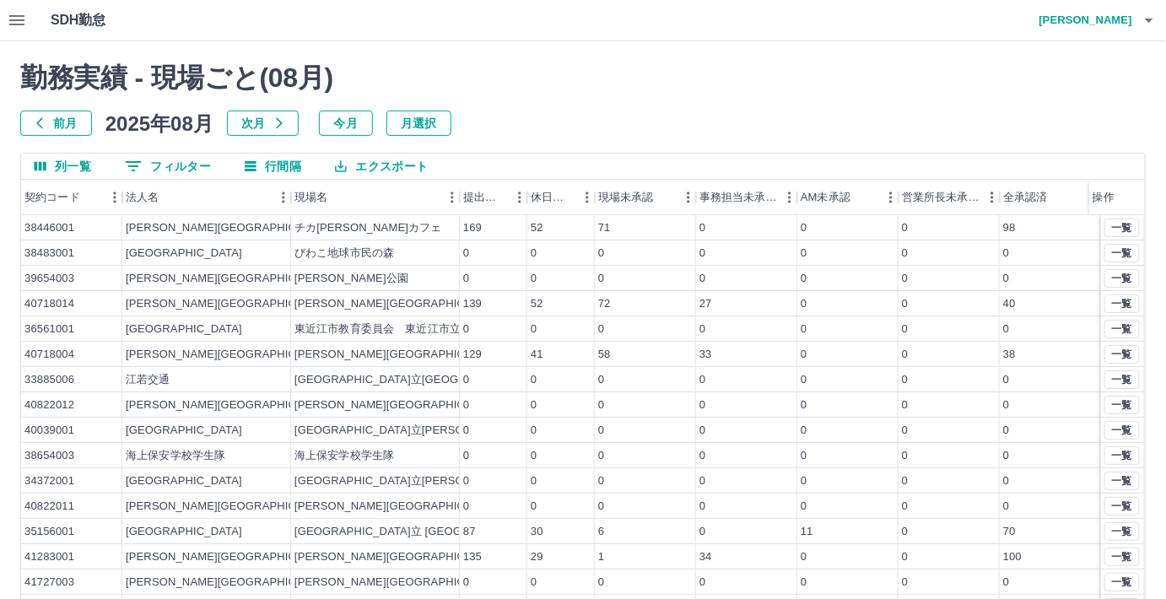
click at [199, 167] on button "0 フィルター" at bounding box center [167, 166] width 113 height 25
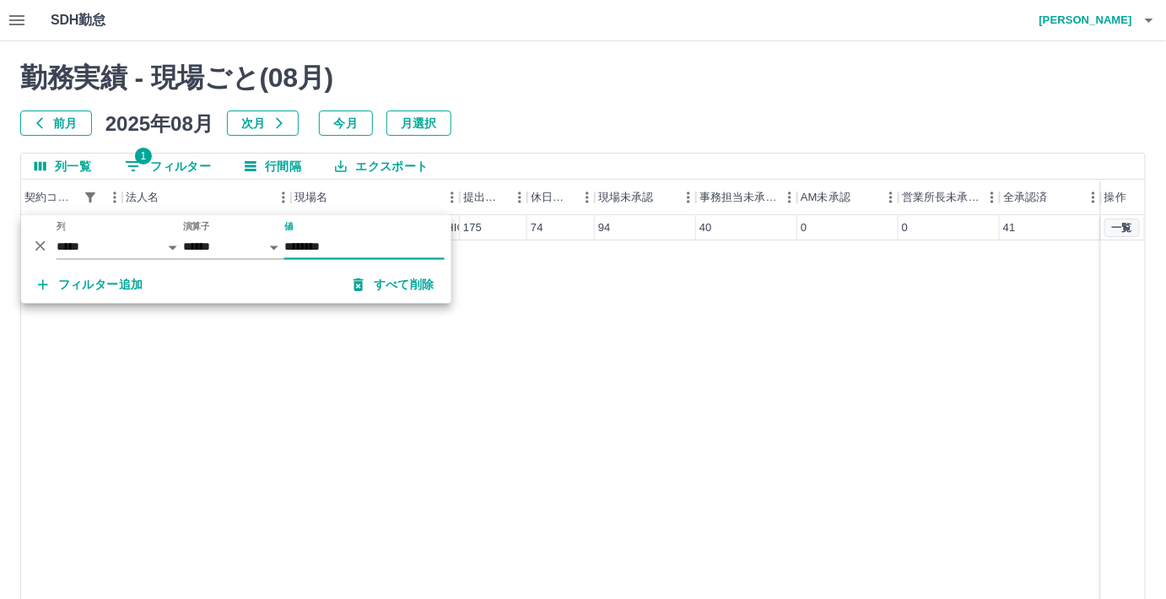
type input "********"
click at [1119, 226] on button "一覧" at bounding box center [1122, 228] width 35 height 19
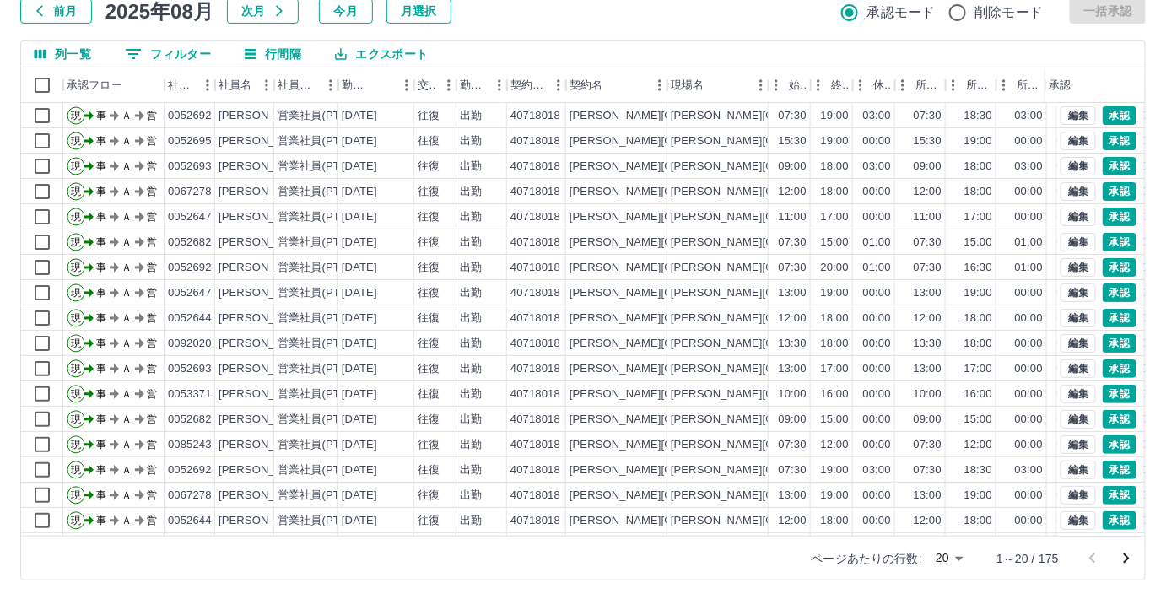
scroll to position [113, 0]
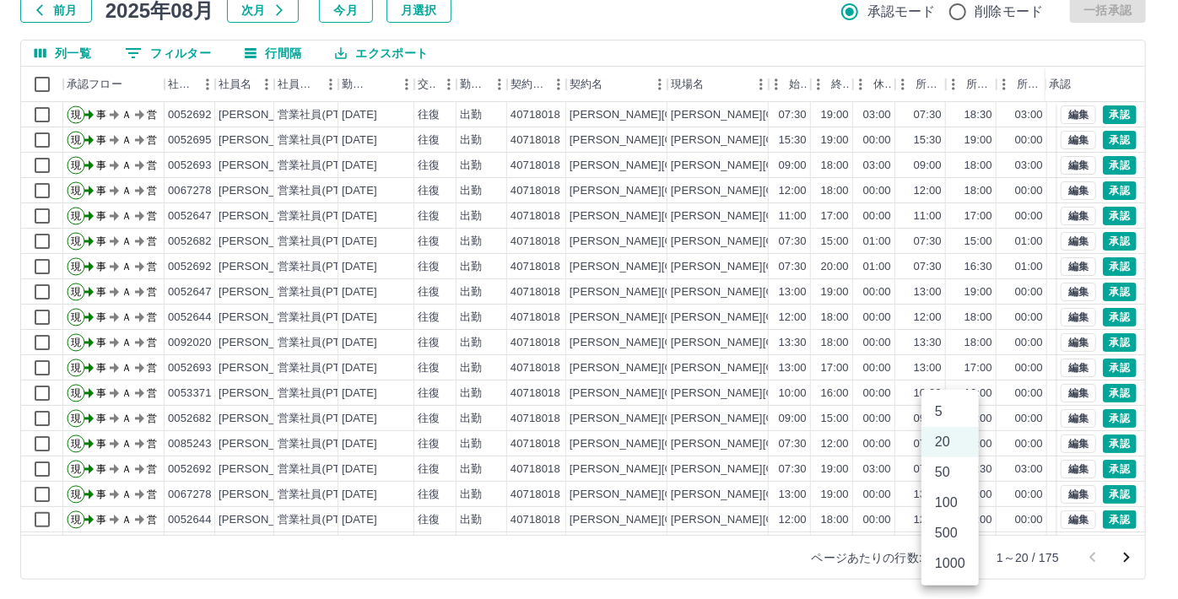
click at [959, 556] on body "SDH勤怠 [PERSON_NAME] 勤務実績承認 前月 [DATE] 次月 今月 月選択 承認モード 削除モード 一括承認 列一覧 0 フィルター 行間隔…" at bounding box center [589, 243] width 1178 height 713
click at [950, 526] on li "500" at bounding box center [950, 533] width 57 height 30
type input "***"
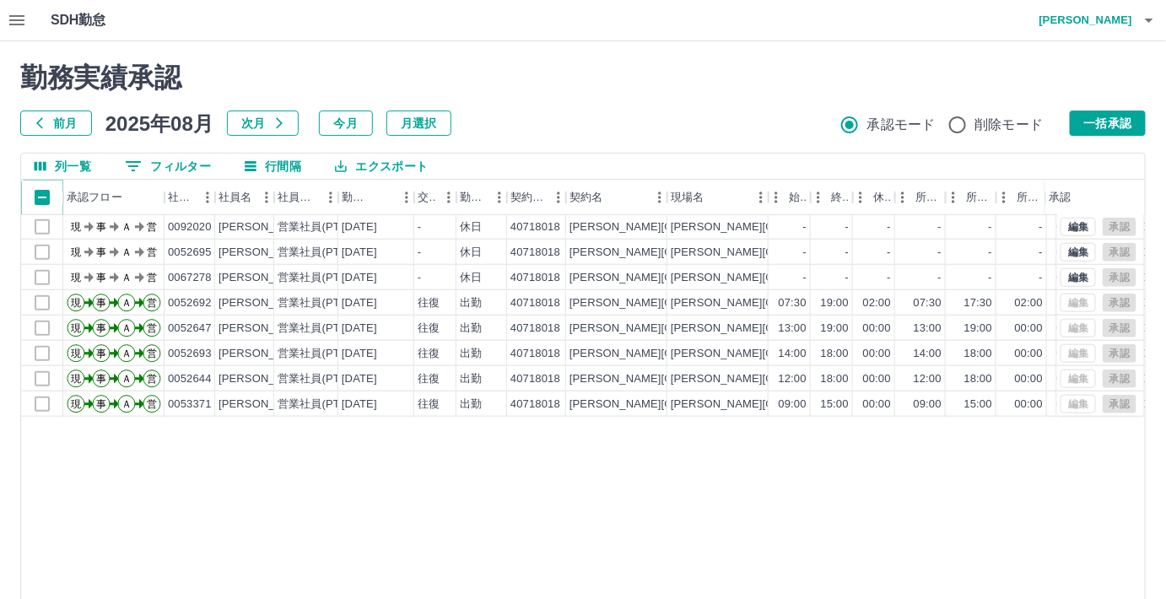
scroll to position [2378, 0]
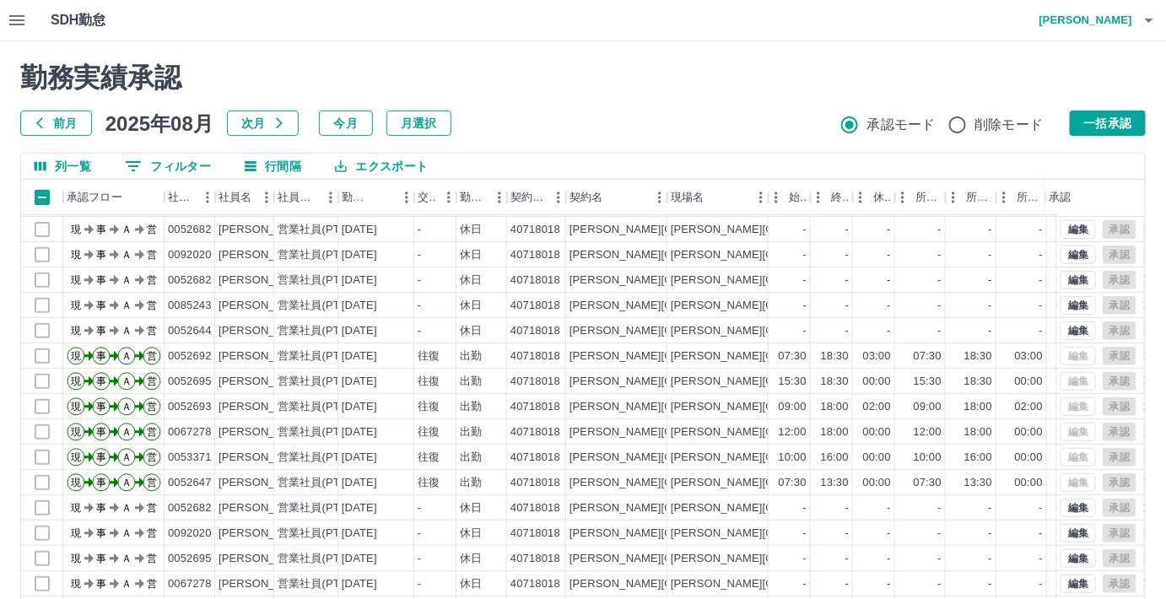
click at [376, 171] on button "エクスポート" at bounding box center [382, 166] width 120 height 25
click at [375, 199] on li "CSVダウンロード" at bounding box center [390, 201] width 137 height 30
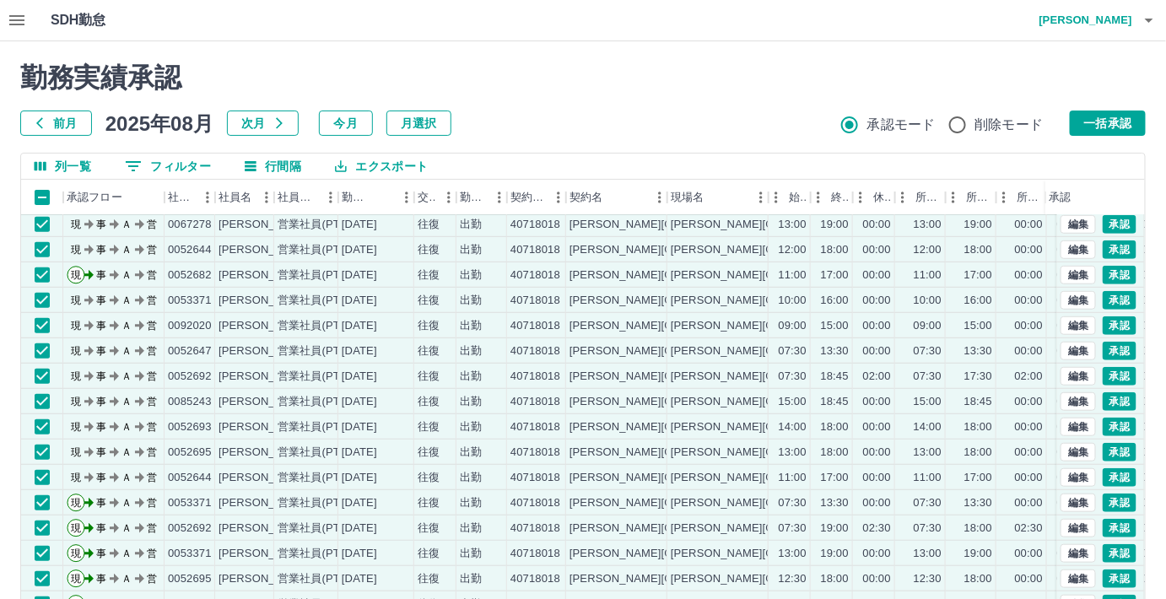
scroll to position [0, 0]
